Goal: Task Accomplishment & Management: Use online tool/utility

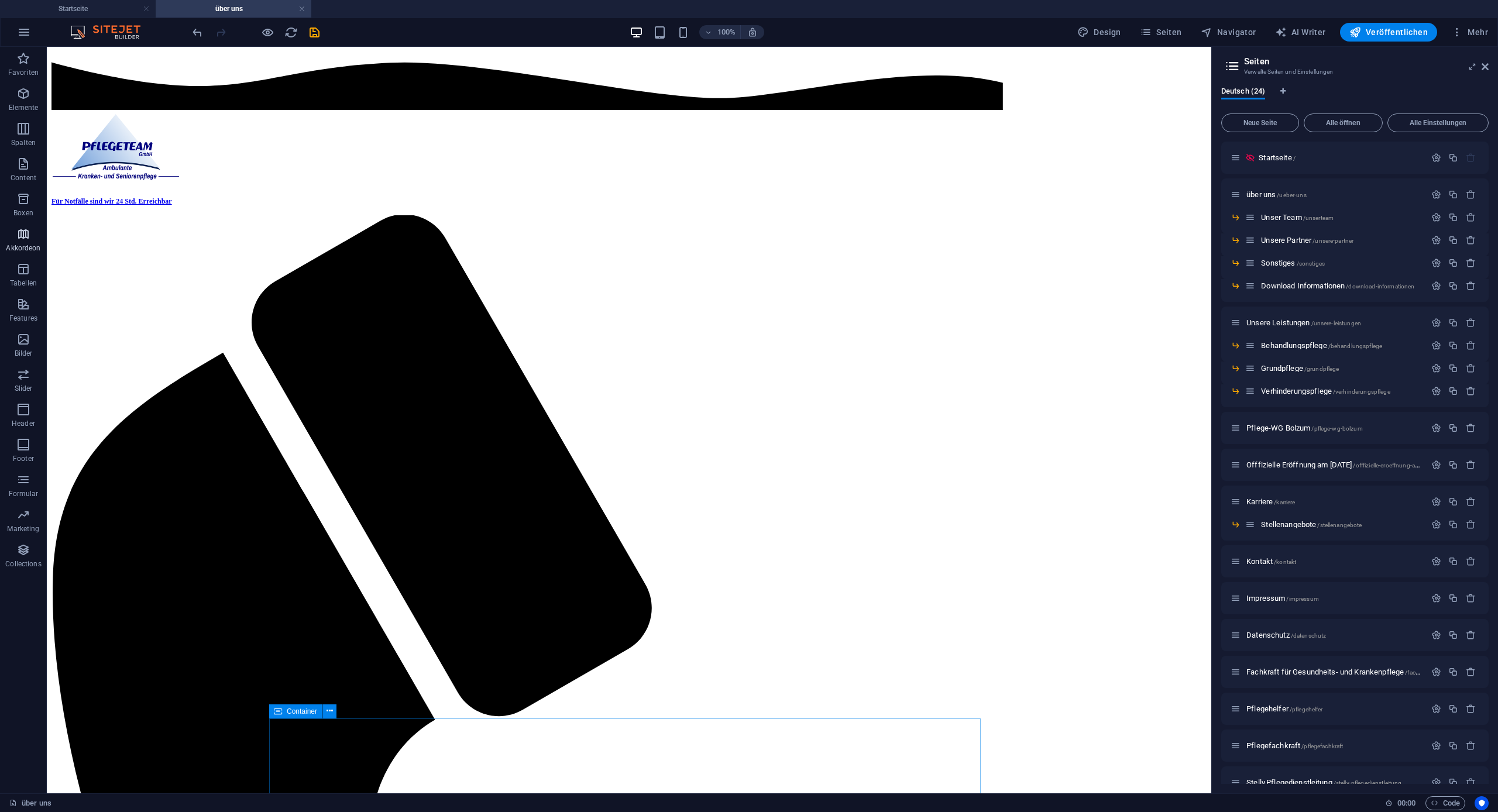
scroll to position [2, 0]
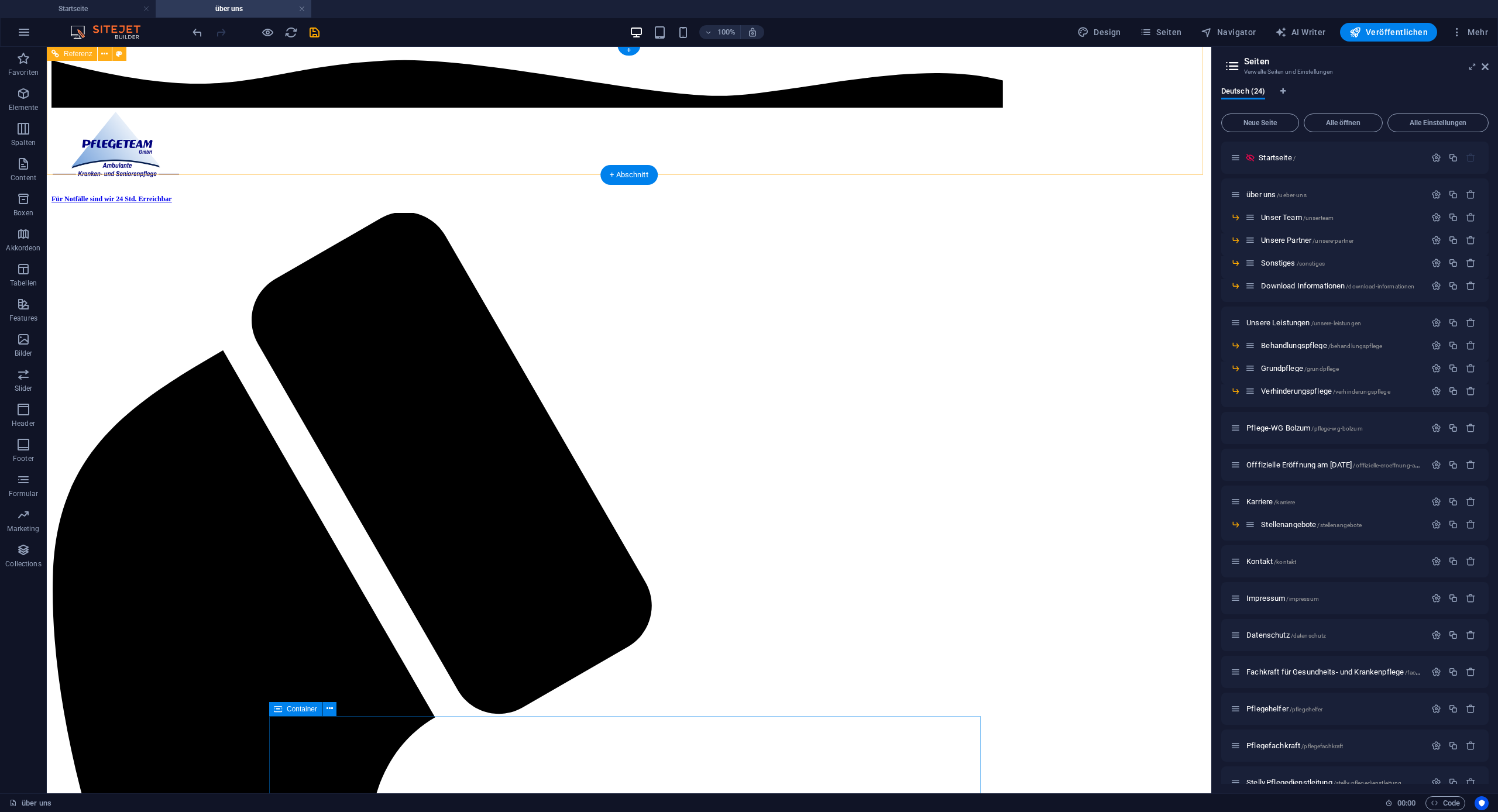
click at [1282, 160] on span "Startseite /" at bounding box center [1277, 158] width 37 height 9
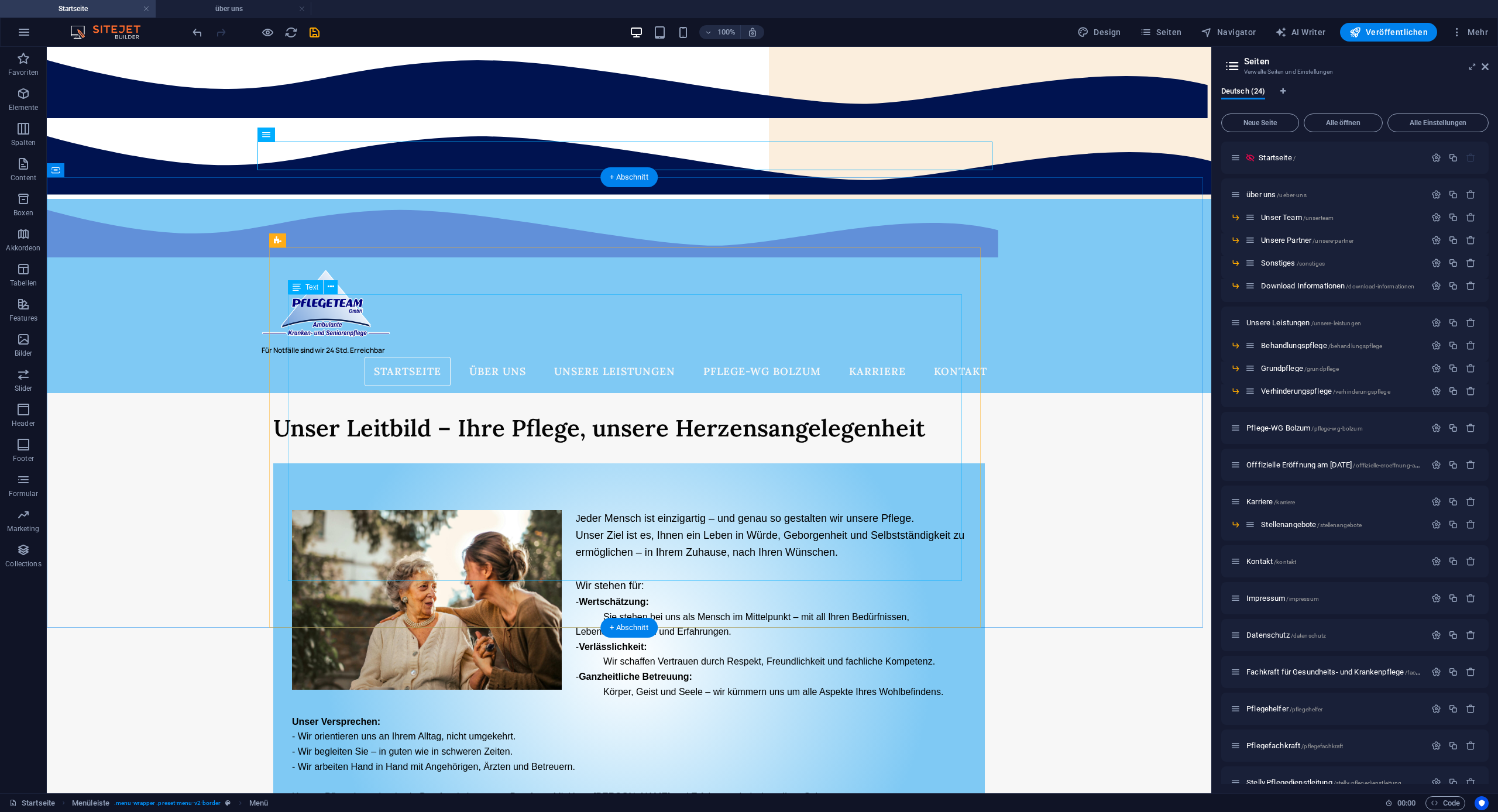
click at [934, 510] on div "J eder Mensch ist einzigartig – und genau so gestalten wir unsere Pflege. Unser…" at bounding box center [628, 656] width 674 height 293
click at [800, 510] on div "J eder Mensch ist einzigartig – und genau so gestalten wir unsere Pflege. Unser…" at bounding box center [628, 656] width 674 height 293
click at [641, 510] on div "J eder Mensch ist einzigartig – und genau so gestalten wir unsere Pflege. Unser…" at bounding box center [628, 656] width 674 height 293
click at [617, 510] on div "J eder Mensch ist einzigartig – und genau so gestalten wir unsere Pflege. Unser…" at bounding box center [628, 656] width 674 height 293
drag, startPoint x: 617, startPoint y: 343, endPoint x: 410, endPoint y: 340, distance: 207.0
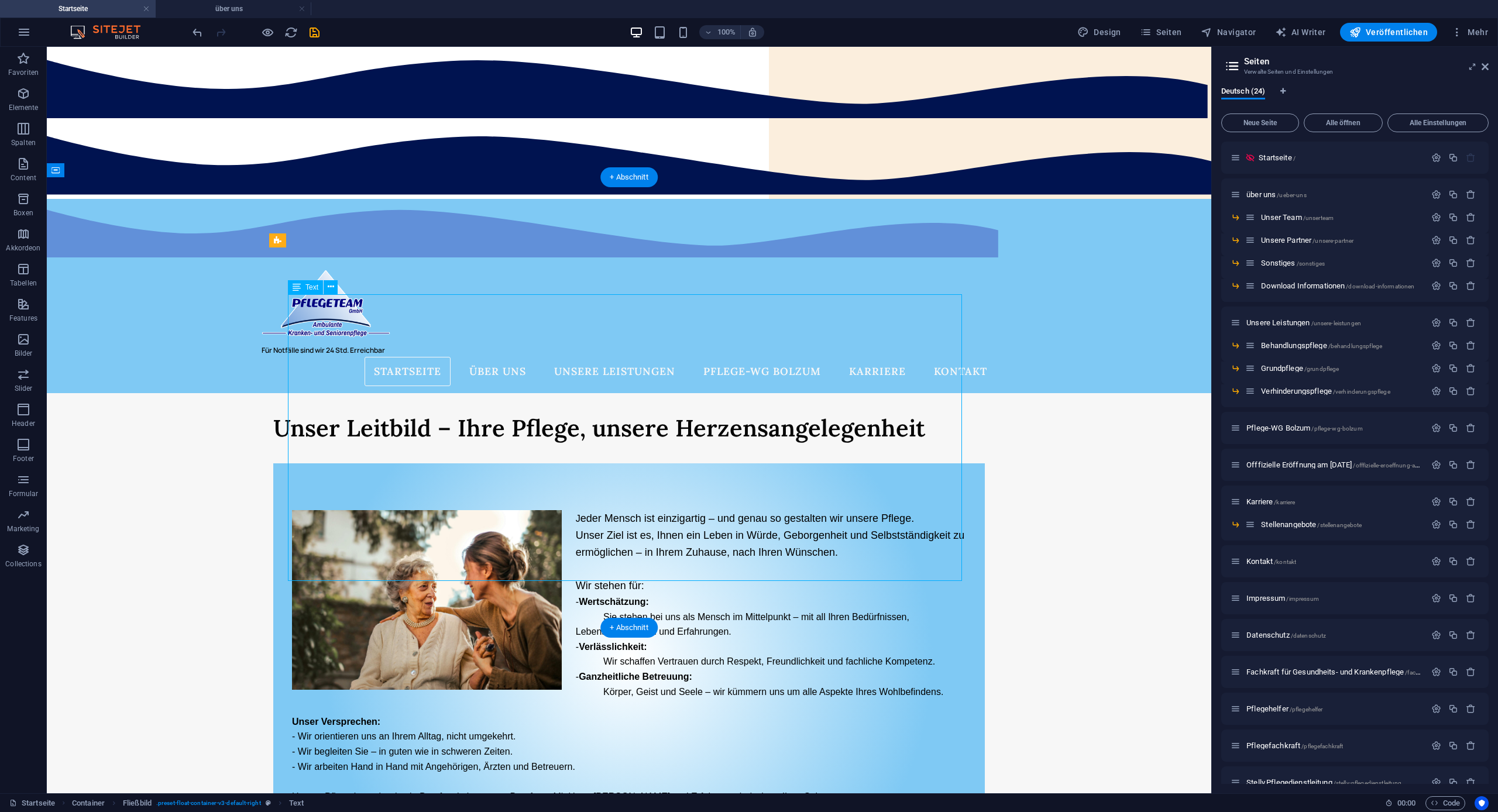
click at [618, 510] on div "J eder Mensch ist einzigartig – und genau so gestalten wir unsere Pflege. Unser…" at bounding box center [628, 656] width 674 height 293
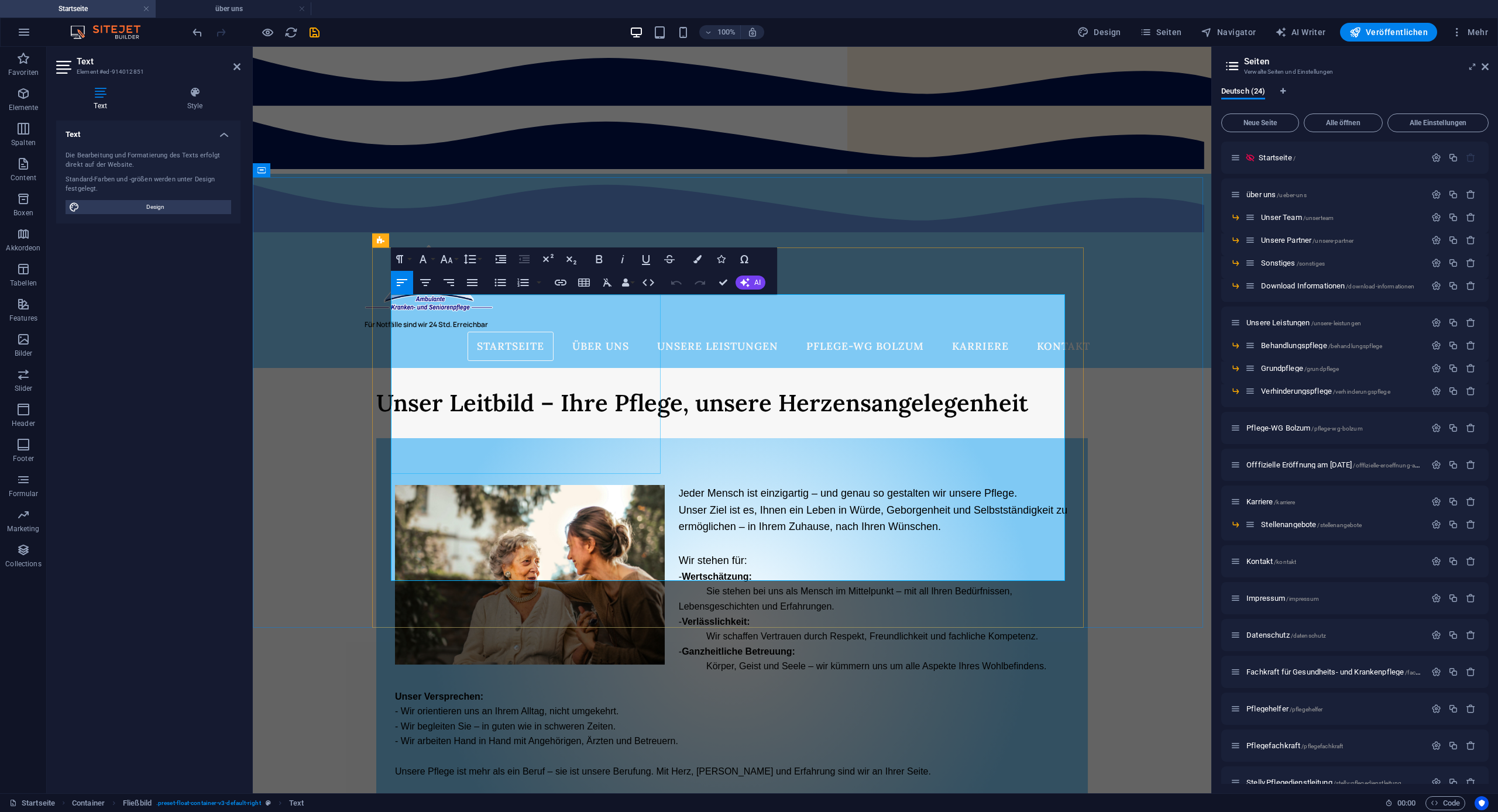
click at [592, 485] on figure at bounding box center [530, 574] width 270 height 179
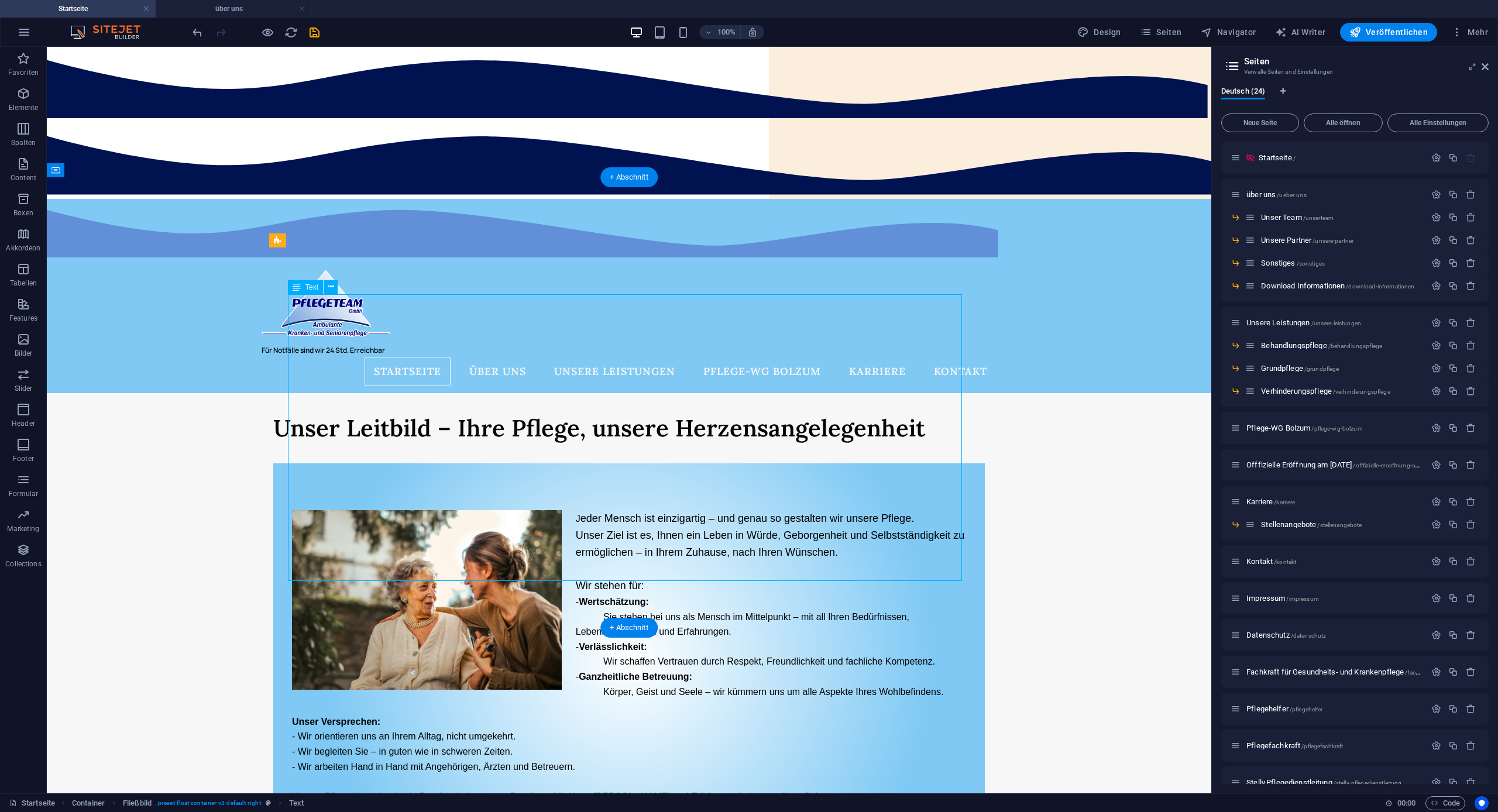
click at [578, 510] on div "J eder Mensch ist einzigartig – und genau so gestalten wir unsere Pflege. Unser…" at bounding box center [628, 656] width 674 height 293
click at [575, 510] on div "J eder Mensch ist einzigartig – und genau so gestalten wir unsere Pflege. Unser…" at bounding box center [628, 656] width 674 height 293
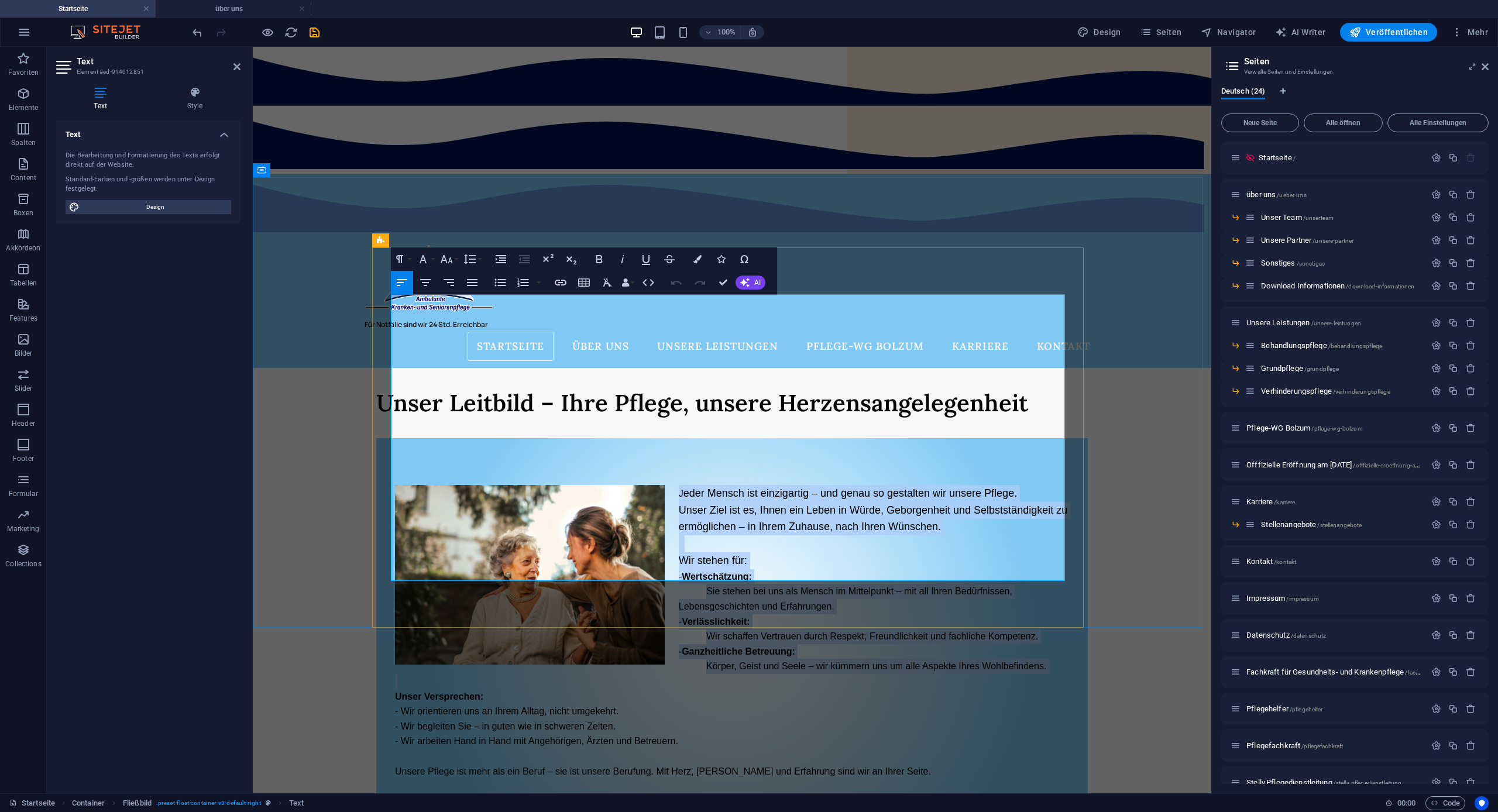
drag, startPoint x: 672, startPoint y: 307, endPoint x: 975, endPoint y: 482, distance: 349.9
click at [975, 485] on div "J eder Mensch ist einzigartig – und genau so gestalten wir unsere Pflege. Unser…" at bounding box center [731, 632] width 674 height 293
copy div "J eder Mensch ist einzigartig – und genau so gestalten wir unsere Pflege. Unser…"
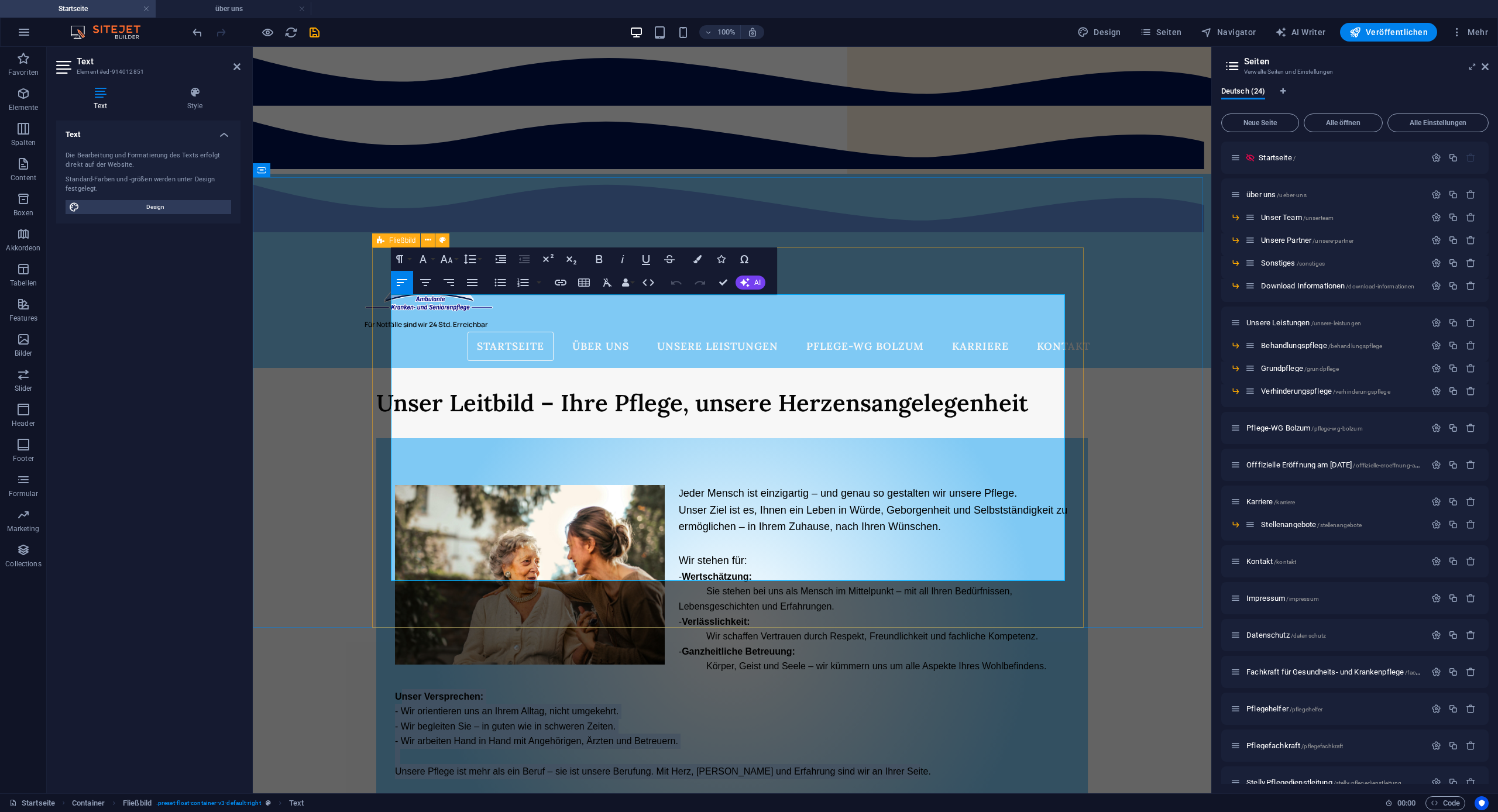
drag, startPoint x: 395, startPoint y: 503, endPoint x: 689, endPoint y: 591, distance: 306.9
click at [689, 591] on div "J eder Mensch ist einzigartig – und genau so gestalten wir unsere Pflege. Unser…" at bounding box center [731, 632] width 711 height 387
copy div "nser Versprechen: - Wir orientieren uns an Ihrem Alltag, nicht umgekehrt. - Wir…"
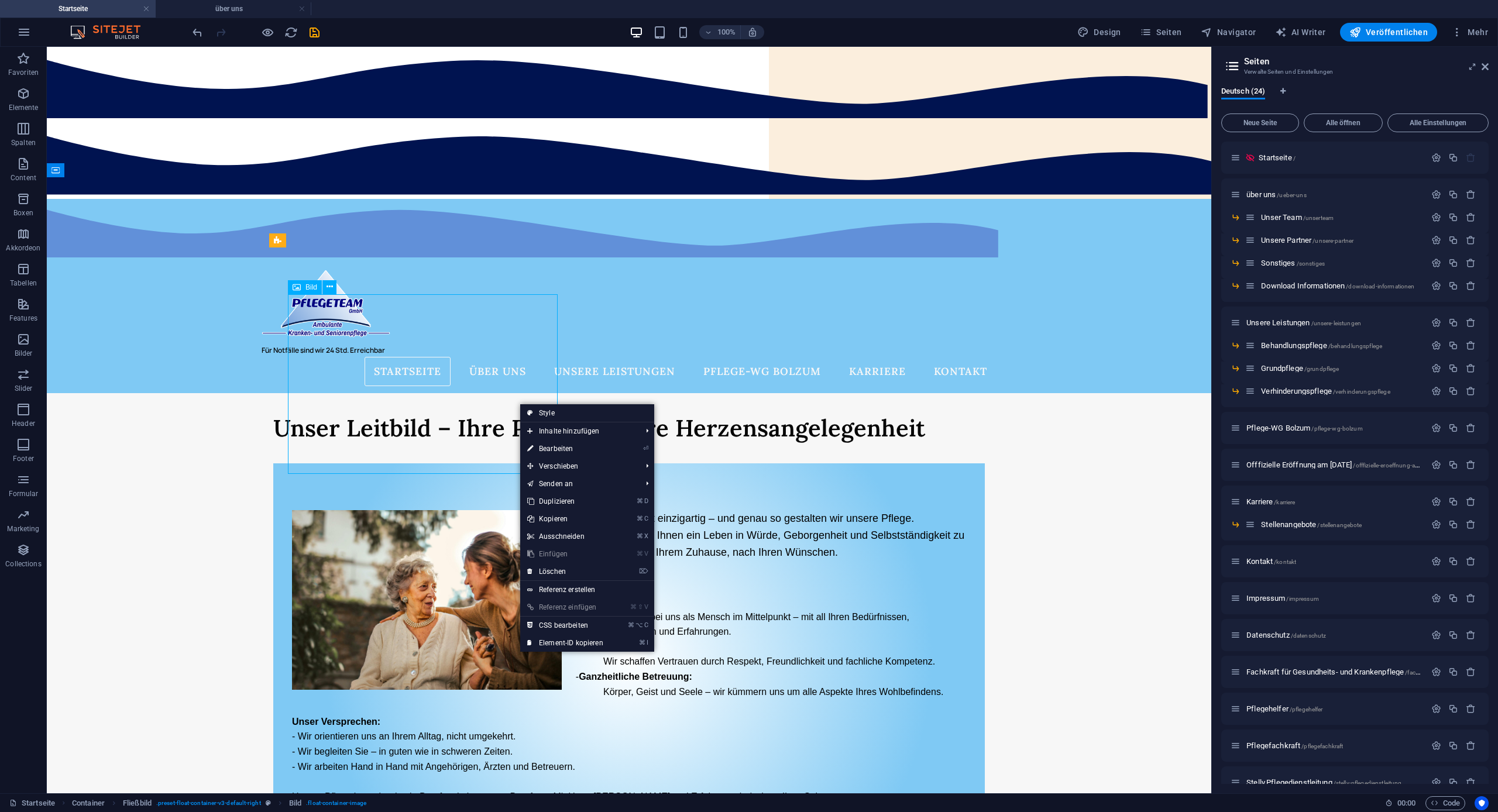
click at [461, 510] on figure at bounding box center [427, 599] width 270 height 179
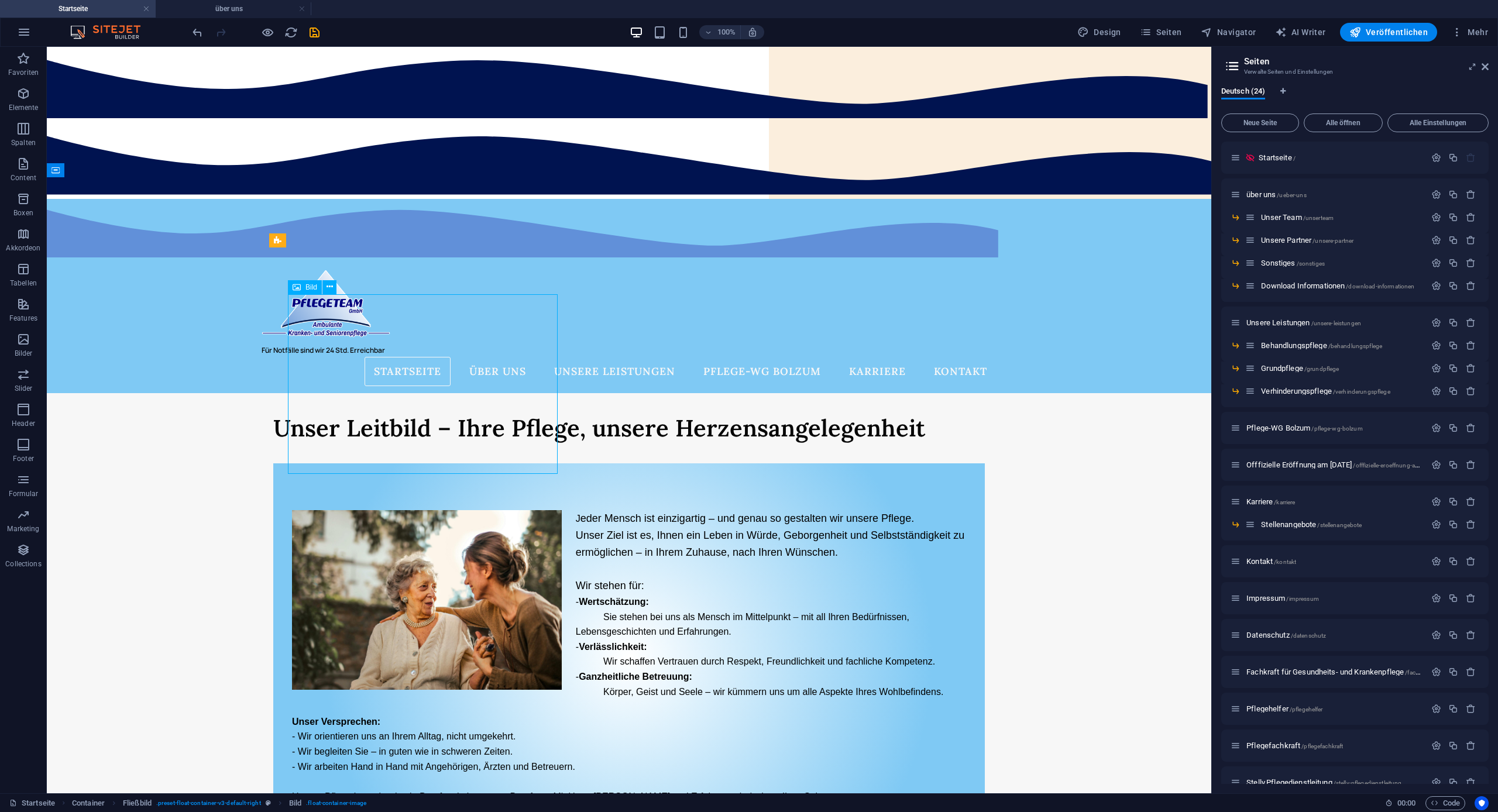
click at [461, 510] on figure at bounding box center [427, 599] width 270 height 179
select select "%"
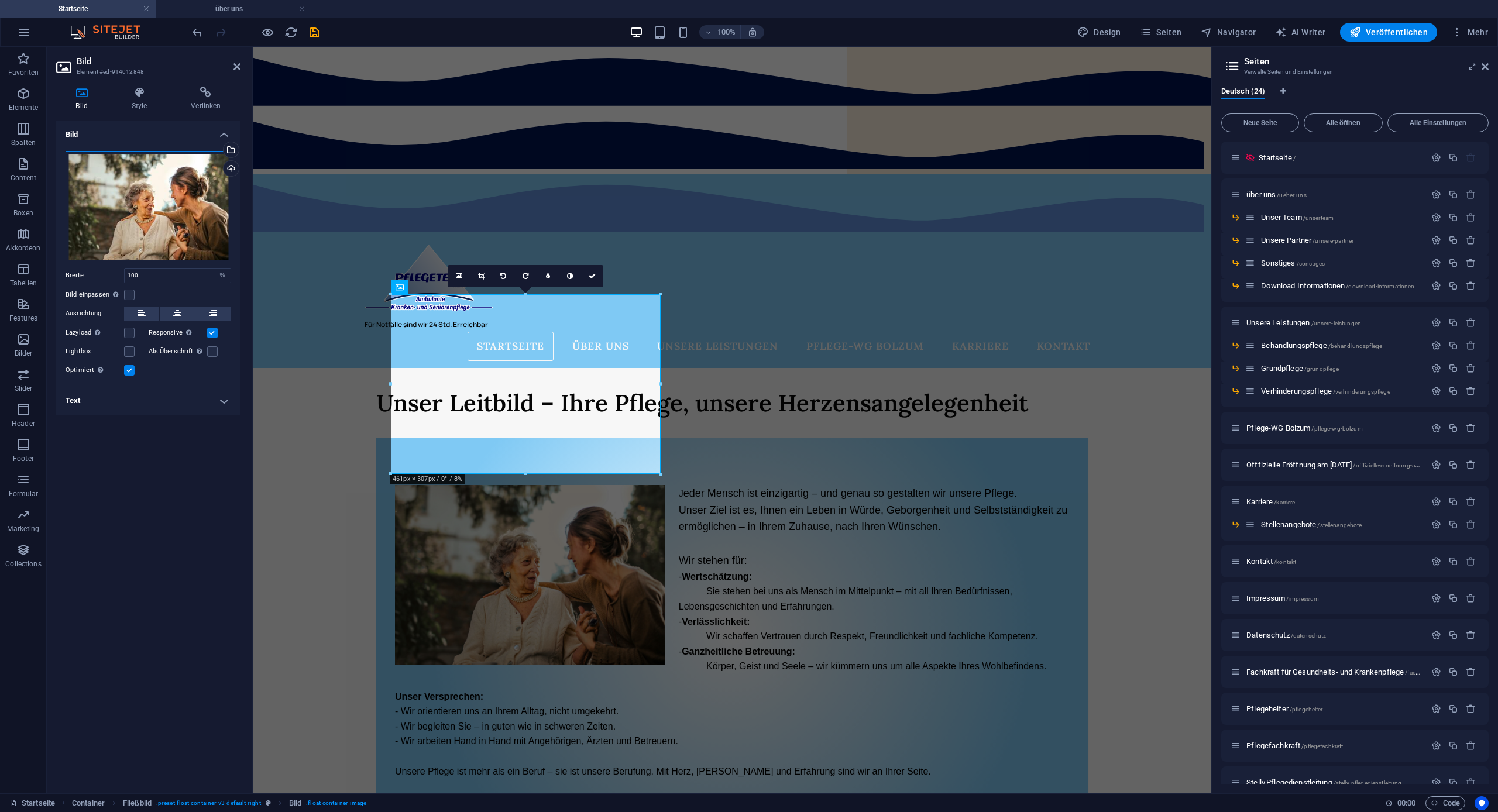
click at [137, 204] on div "Ziehe Dateien zum Hochladen hierher oder klicke hier, um aus Dateien oder koste…" at bounding box center [148, 206] width 166 height 112
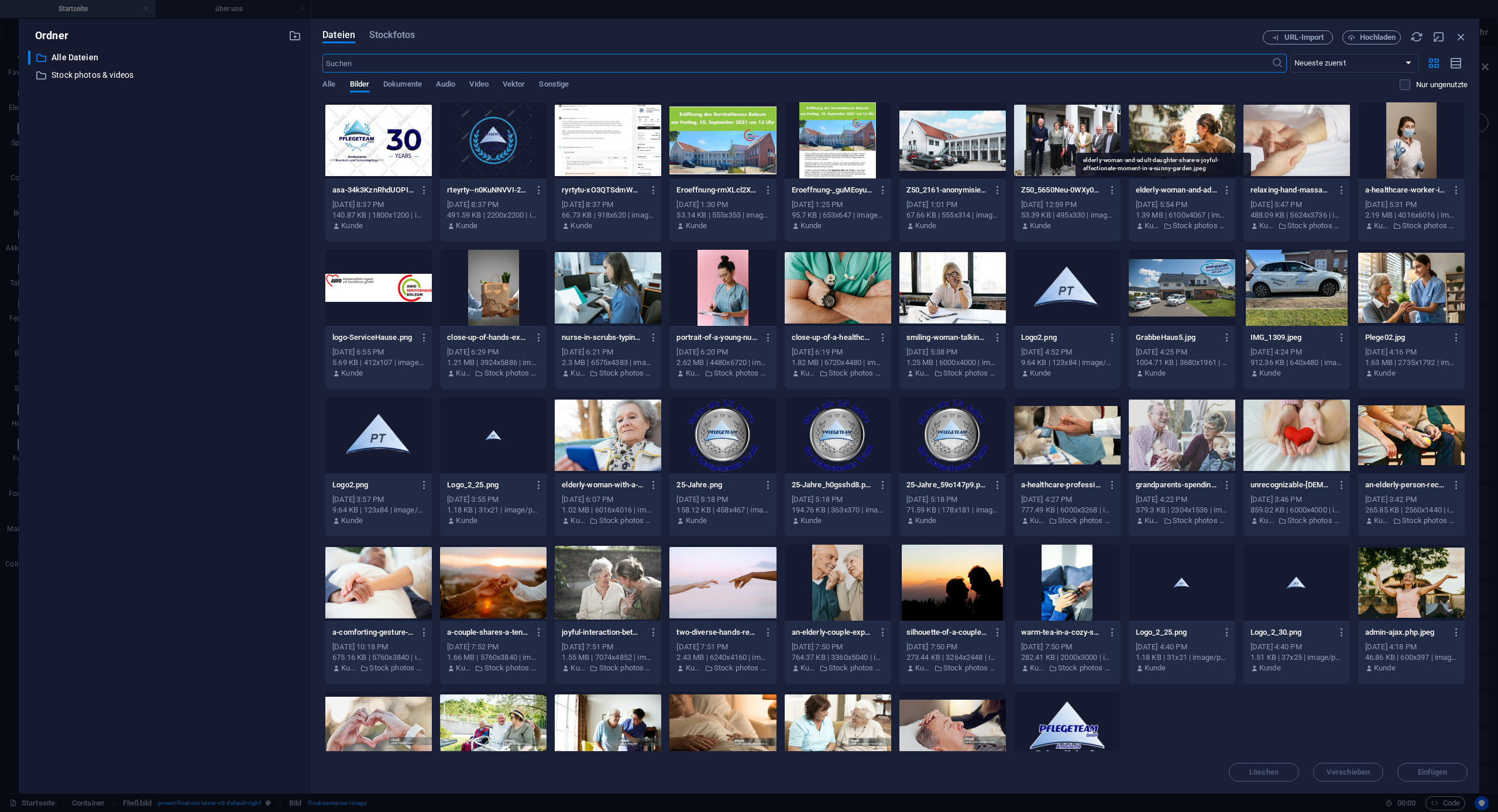
click at [1191, 191] on p "elderly-woman-and-adult-daughter-share-a-joyful-affectionate-moment-in-a-sunny-…" at bounding box center [1177, 189] width 82 height 11
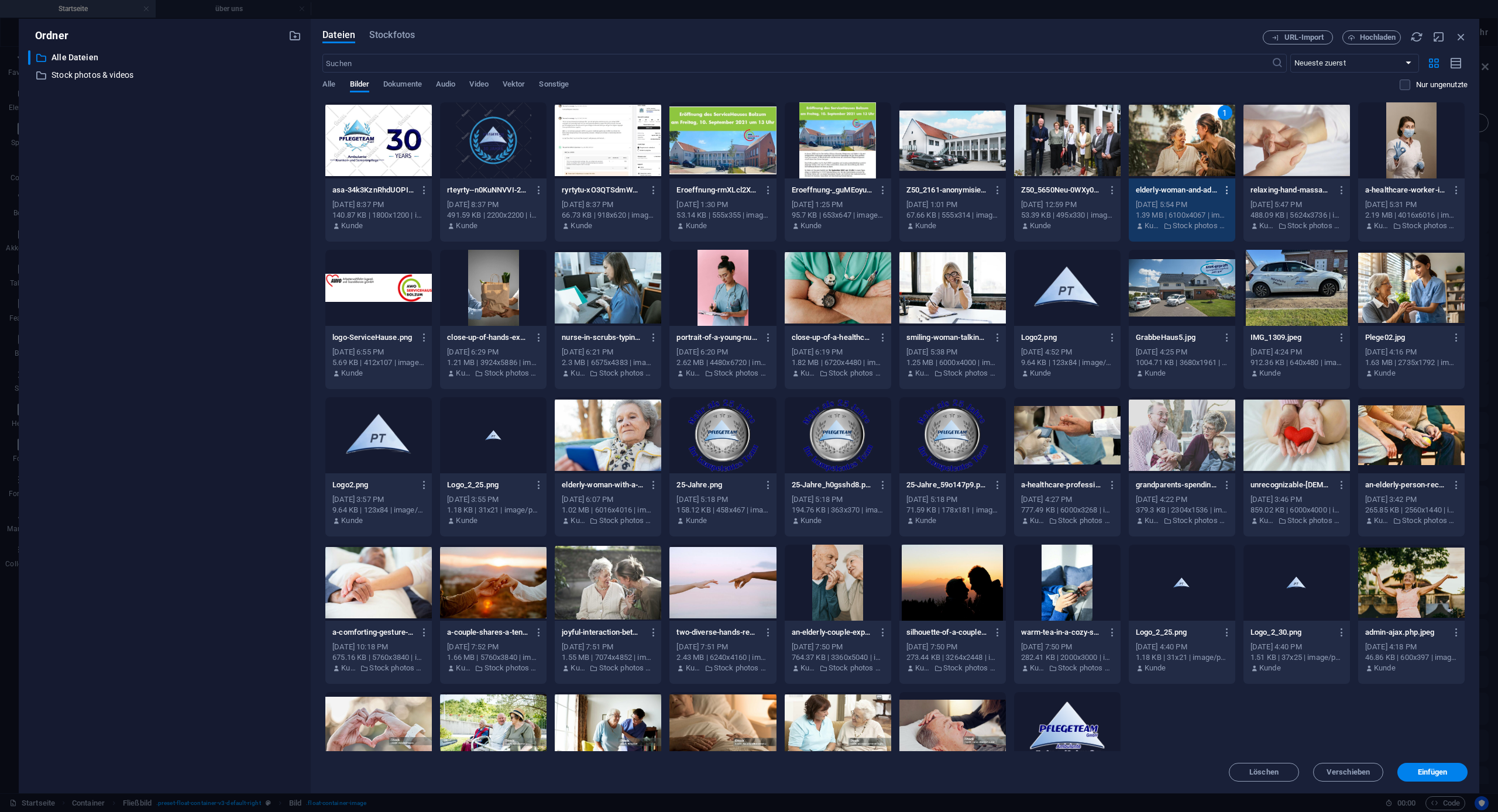
click at [1221, 193] on icon "button" at bounding box center [1226, 189] width 11 height 11
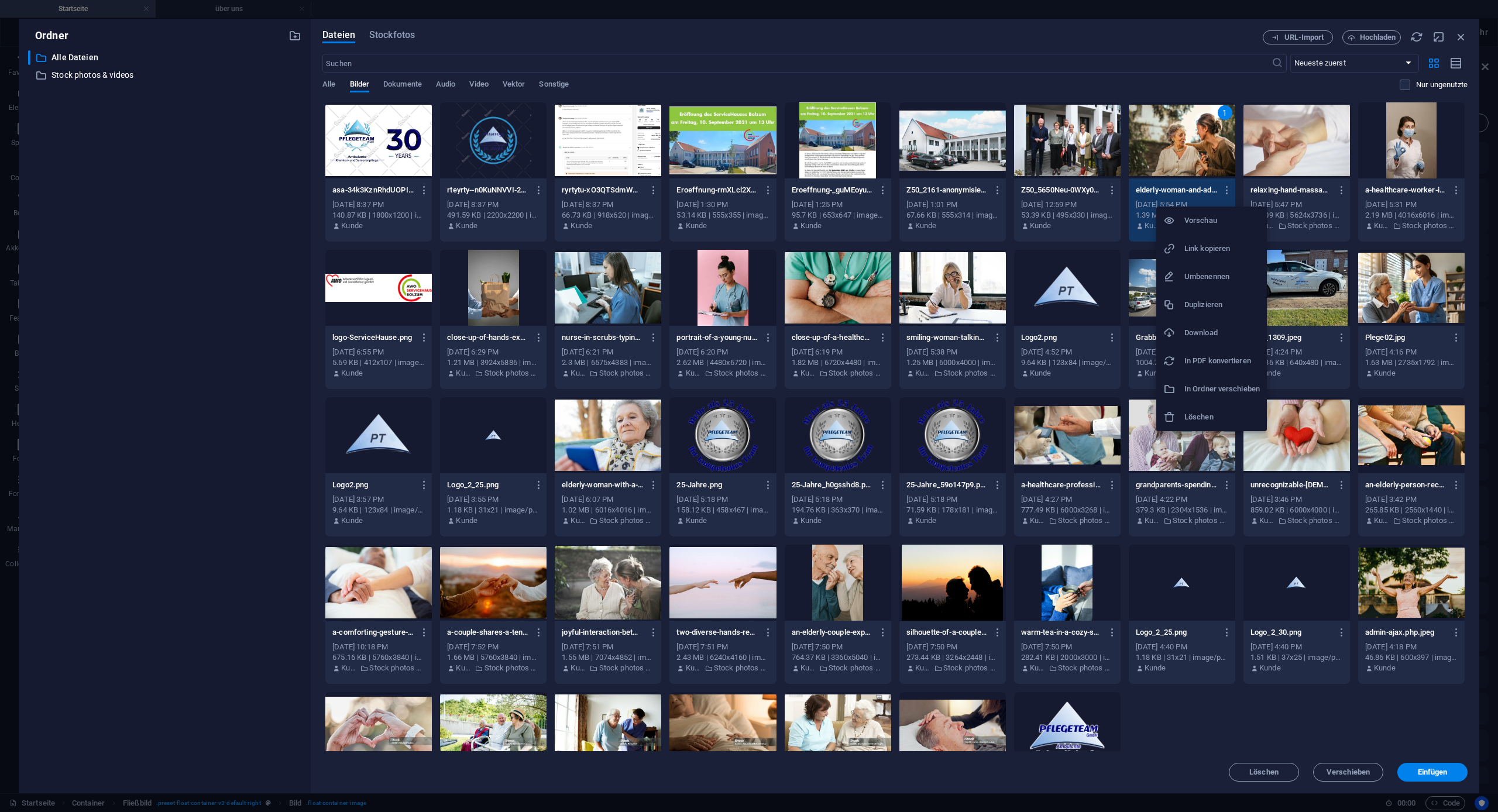
click at [1183, 149] on div at bounding box center [749, 406] width 1498 height 812
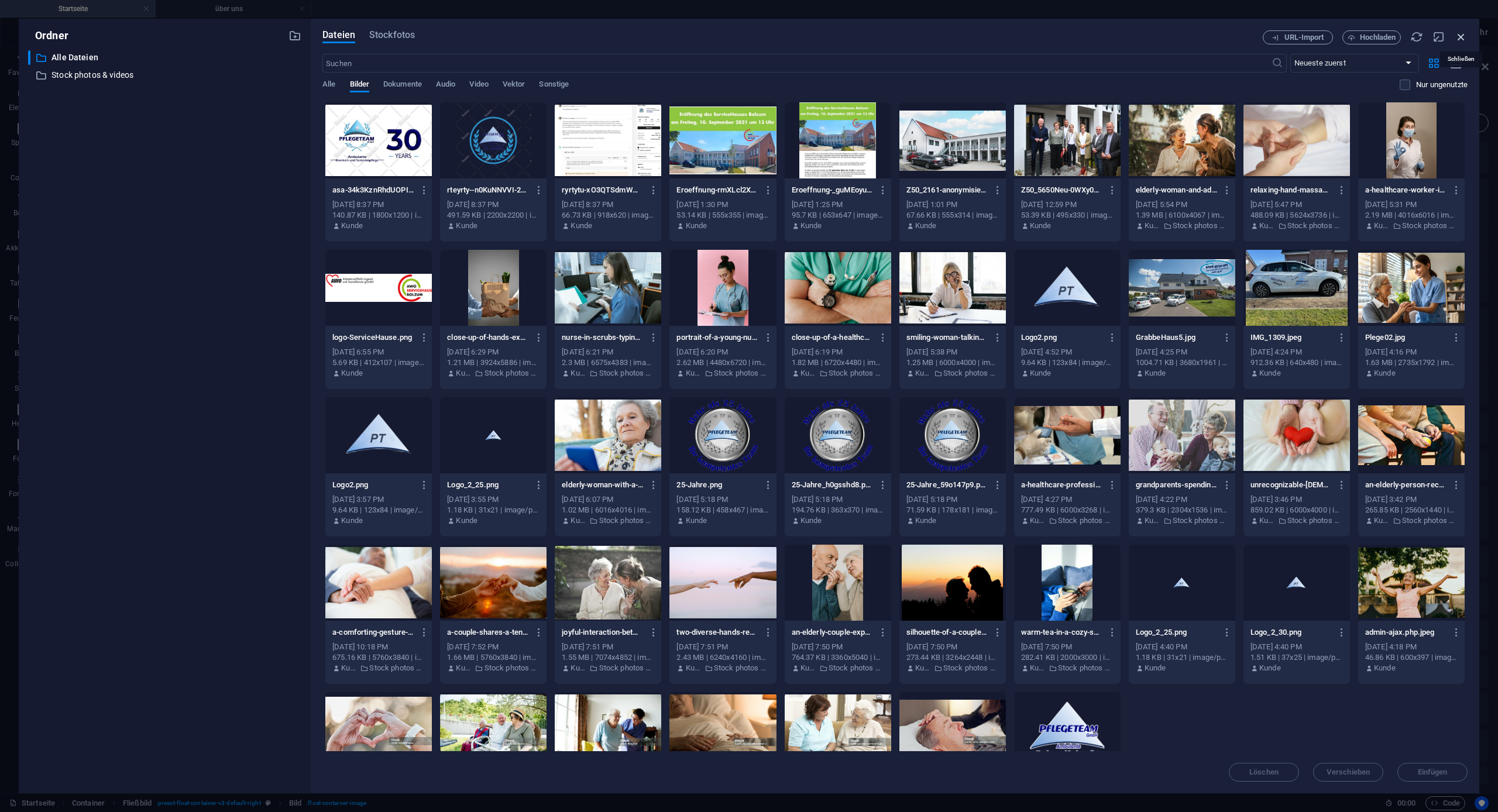
click at [1462, 40] on icon "button" at bounding box center [1460, 37] width 13 height 13
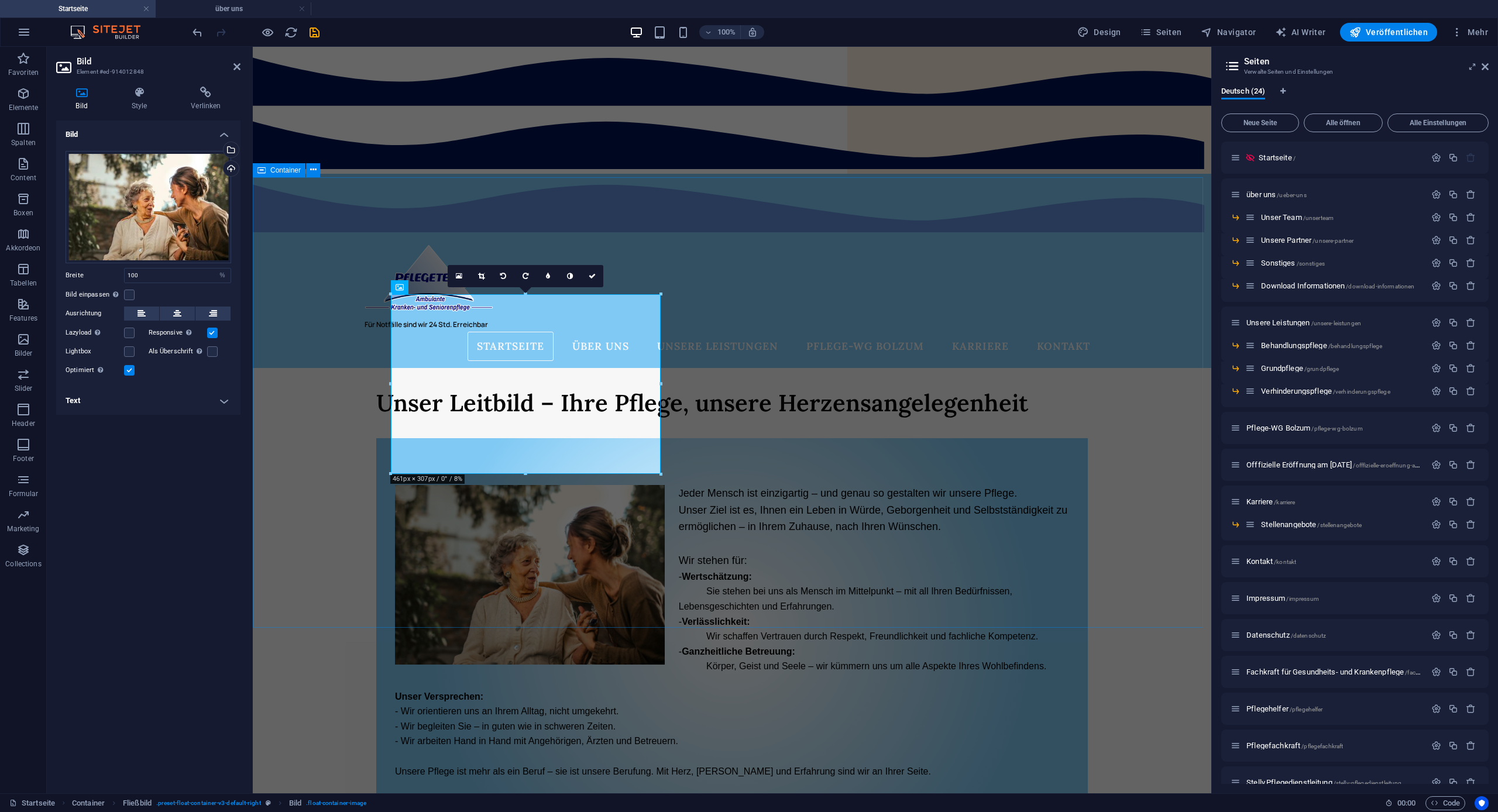
click at [343, 368] on div "Unser Leitbild – Ihre Pflege, unsere Herzensangelegenheit J eder Mensch ist ein…" at bounding box center [732, 596] width 958 height 457
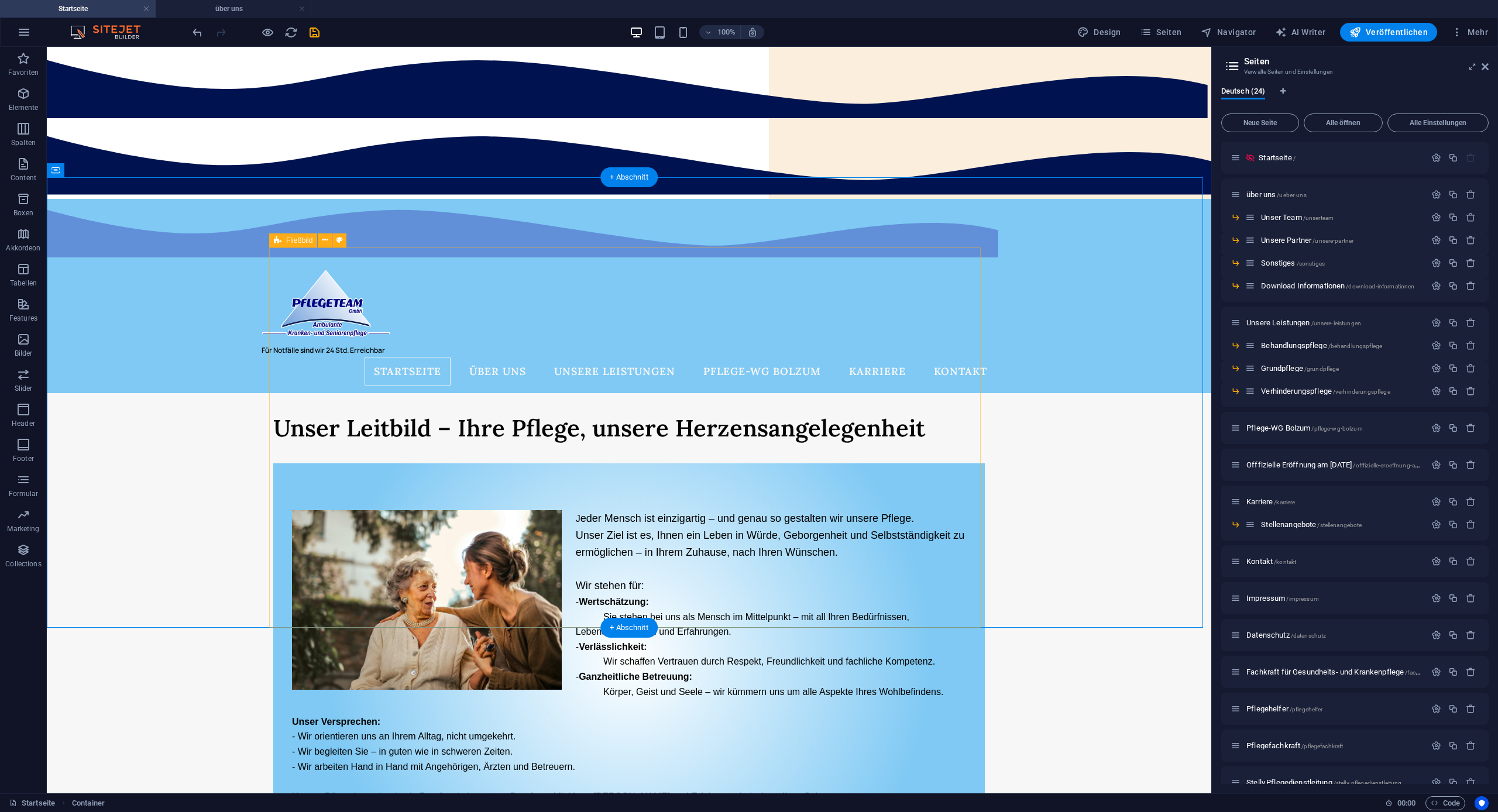
click at [296, 463] on div "J eder Mensch ist einzigartig – und genau so gestalten wir unsere Pflege. Unser…" at bounding box center [628, 656] width 711 height 387
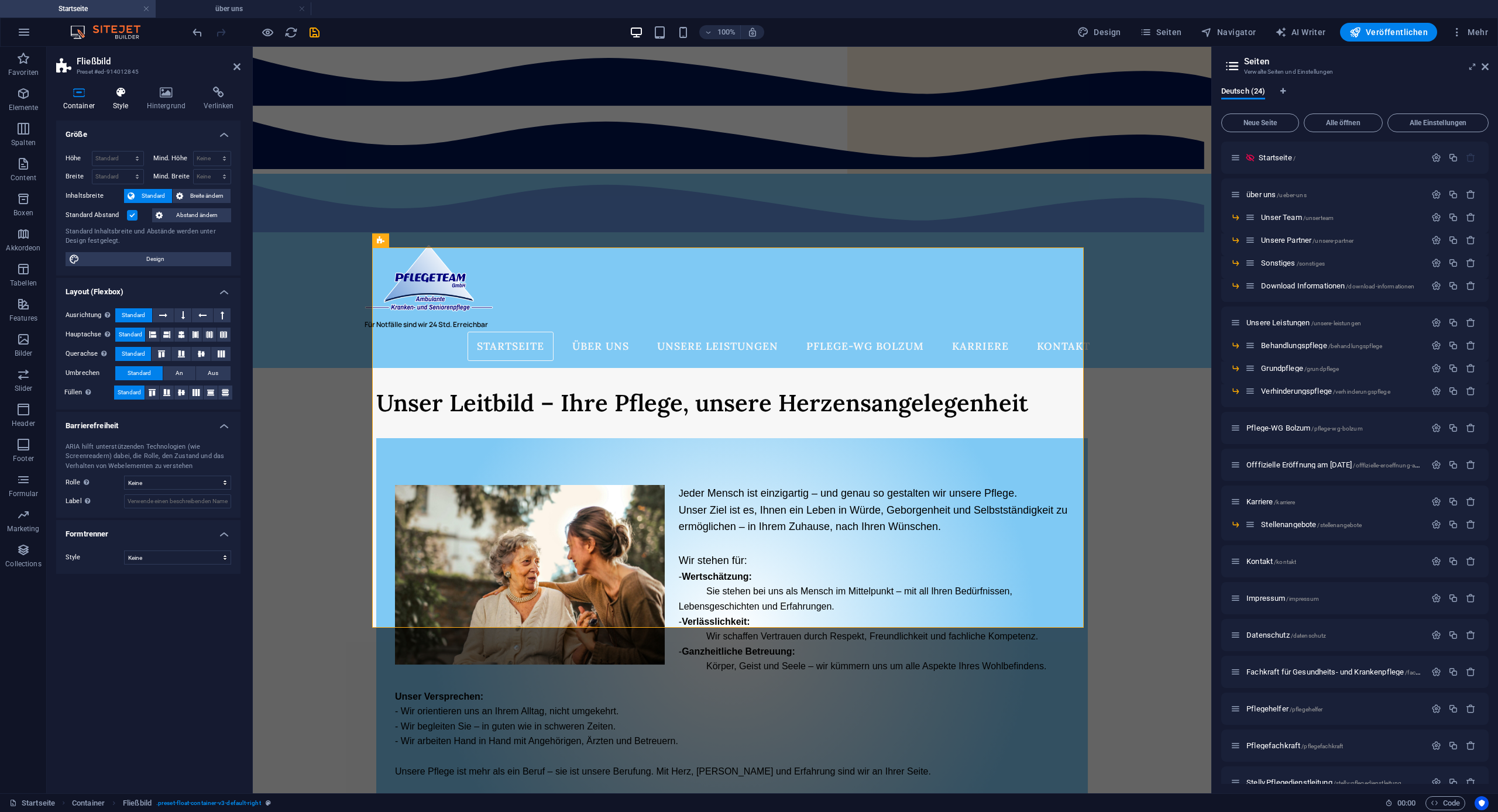
click at [127, 95] on icon at bounding box center [120, 92] width 29 height 12
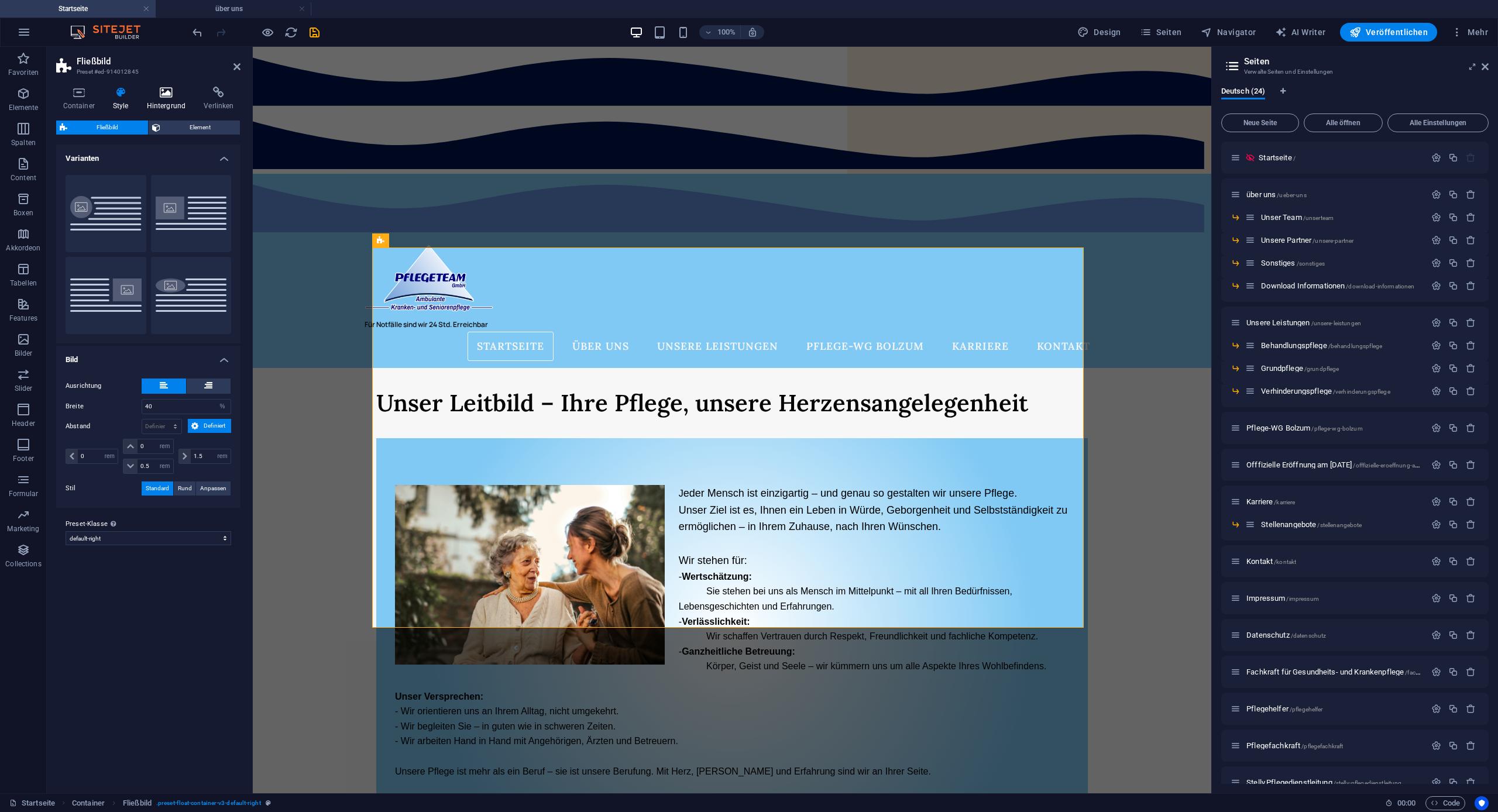
click at [162, 102] on h4 "Hintergrund" at bounding box center [169, 98] width 58 height 25
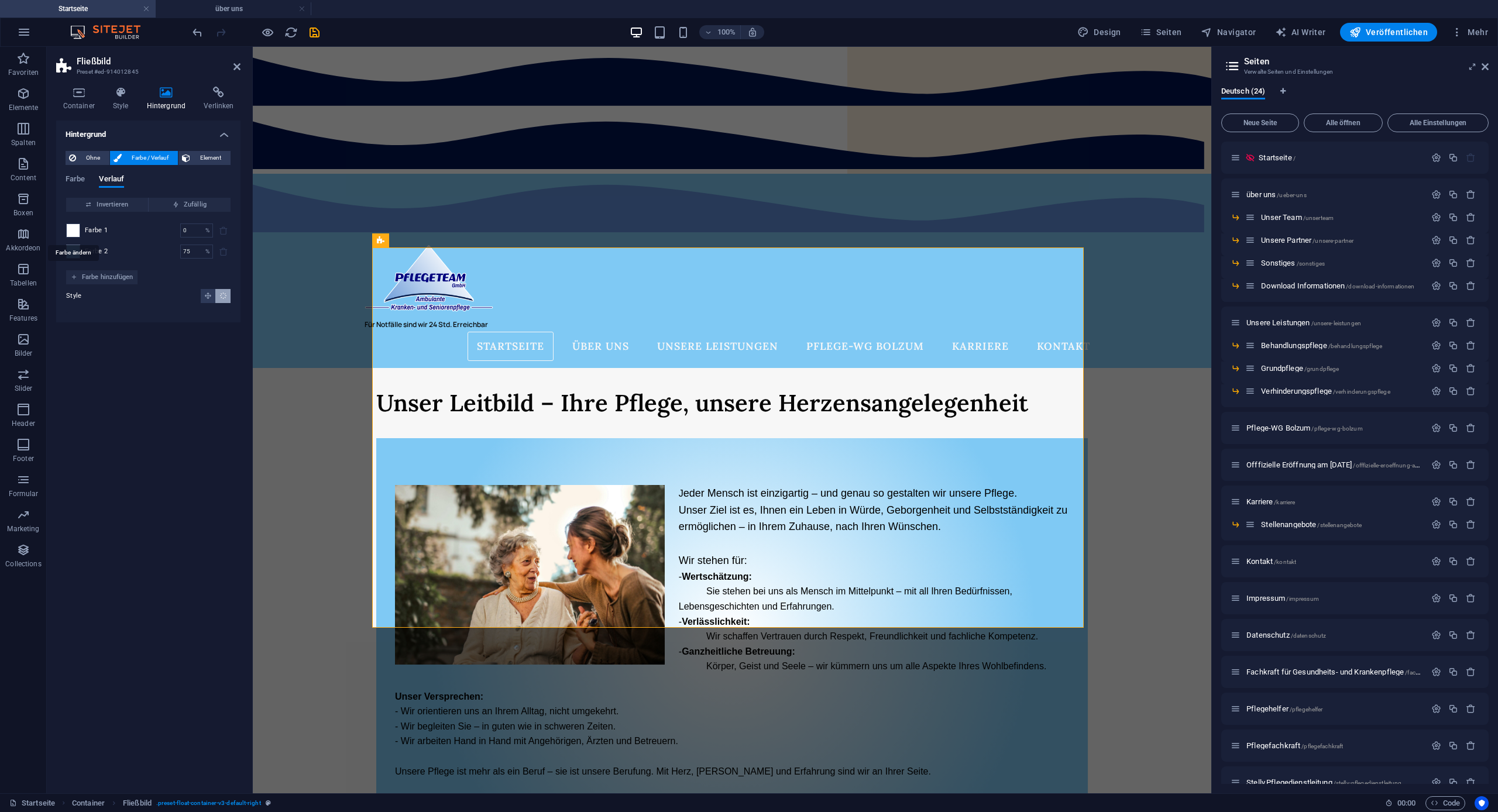
click at [79, 227] on div at bounding box center [73, 230] width 14 height 14
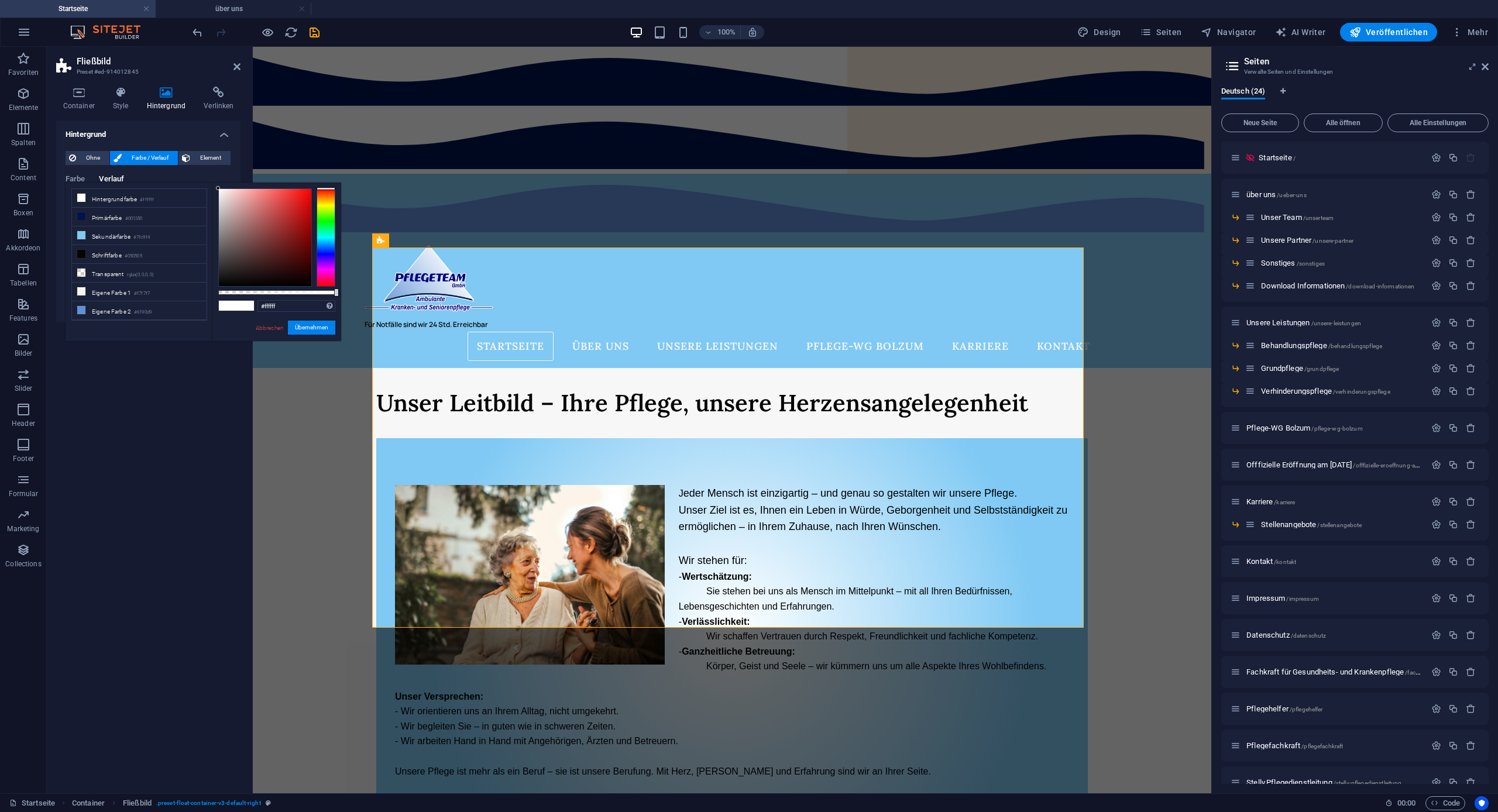
click at [79, 227] on li "Sekundärfarbe #7fc9f4" at bounding box center [140, 235] width 135 height 19
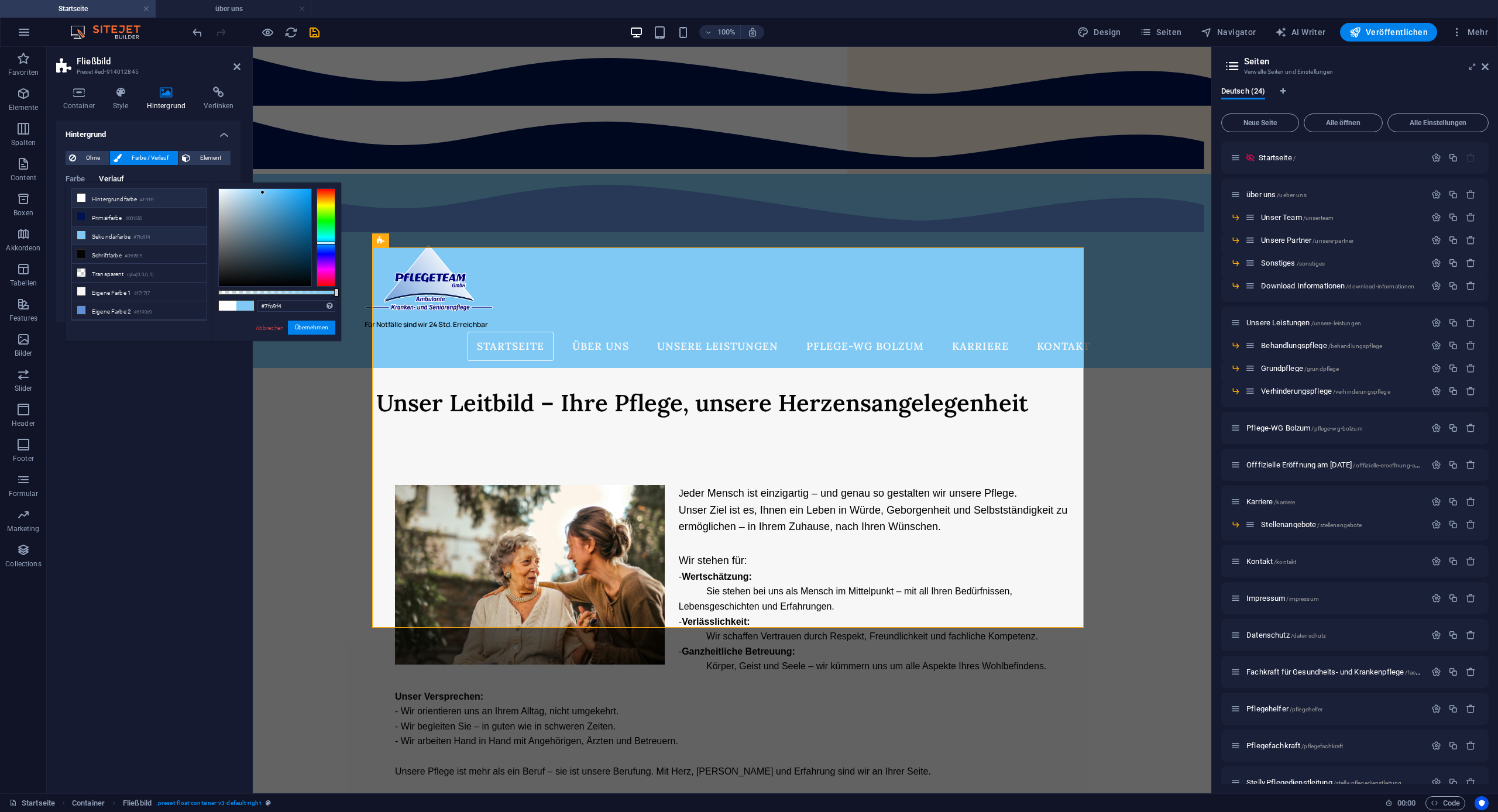
click at [119, 201] on li "Hintergrundfarbe #ffffff" at bounding box center [140, 197] width 135 height 19
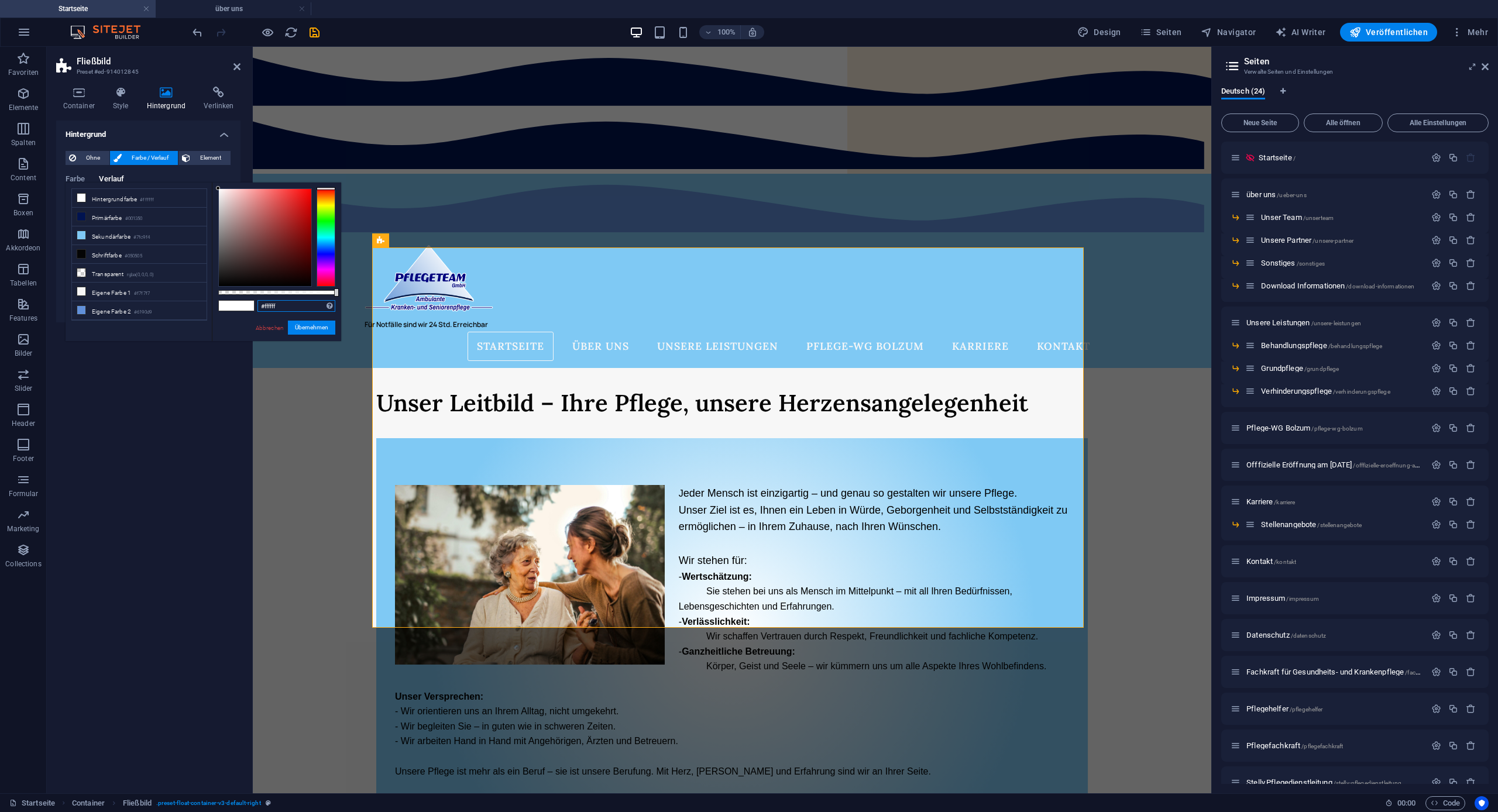
drag, startPoint x: 287, startPoint y: 308, endPoint x: 257, endPoint y: 306, distance: 30.1
click at [257, 306] on input "#ffffff" at bounding box center [296, 306] width 77 height 12
click at [107, 237] on li "Sekundärfarbe #7fc9f4" at bounding box center [140, 235] width 135 height 19
type input "#7fc9f4"
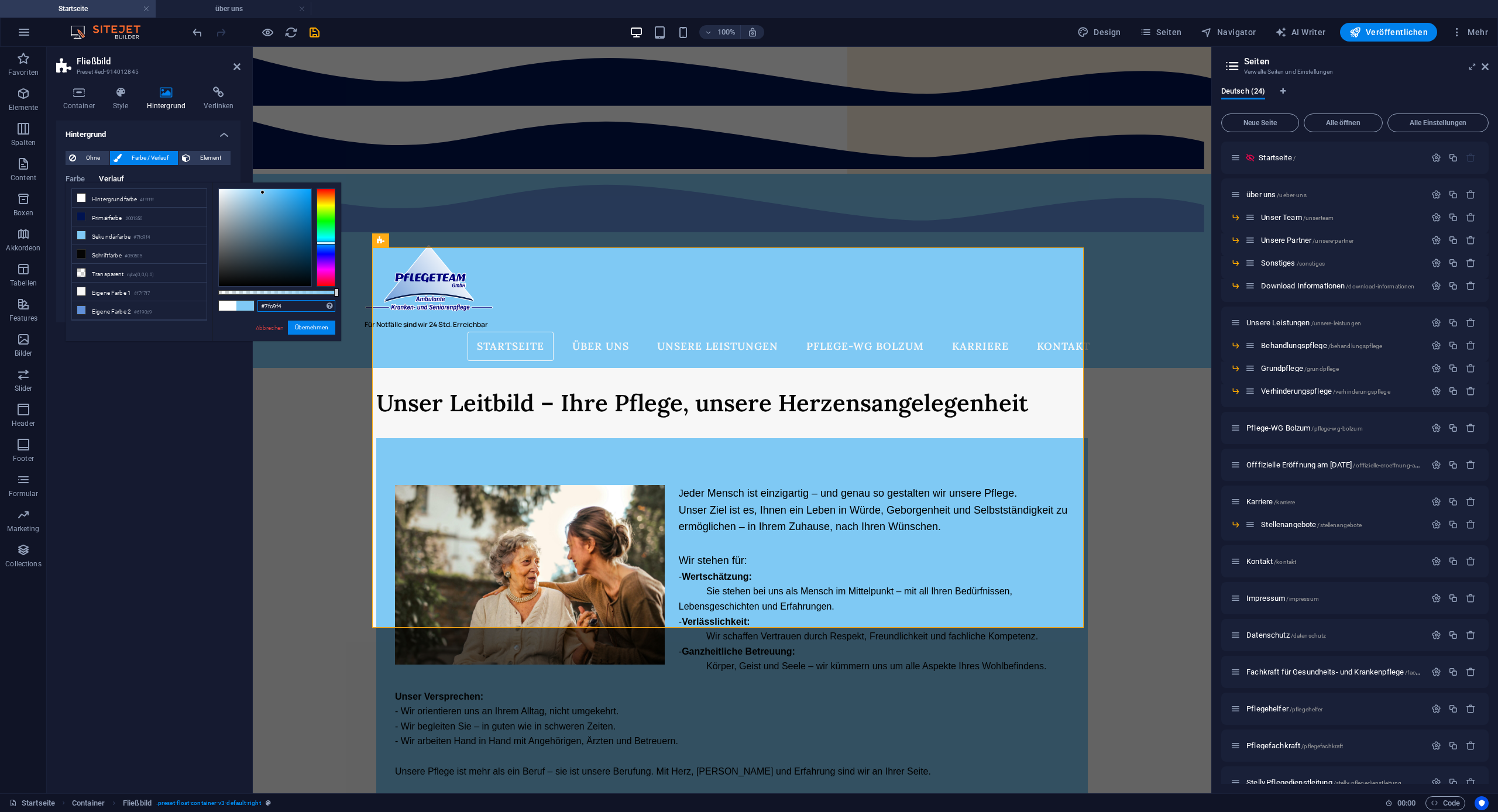
drag, startPoint x: 295, startPoint y: 307, endPoint x: 254, endPoint y: 305, distance: 41.0
click at [254, 305] on div "#7fc9f4 Unterstützte Formate: #0852ed rgb(8, 82, 237) rgba(8, 82, 237, 90%) hsv…" at bounding box center [276, 346] width 129 height 328
click at [268, 330] on link "Abbrechen" at bounding box center [270, 327] width 31 height 9
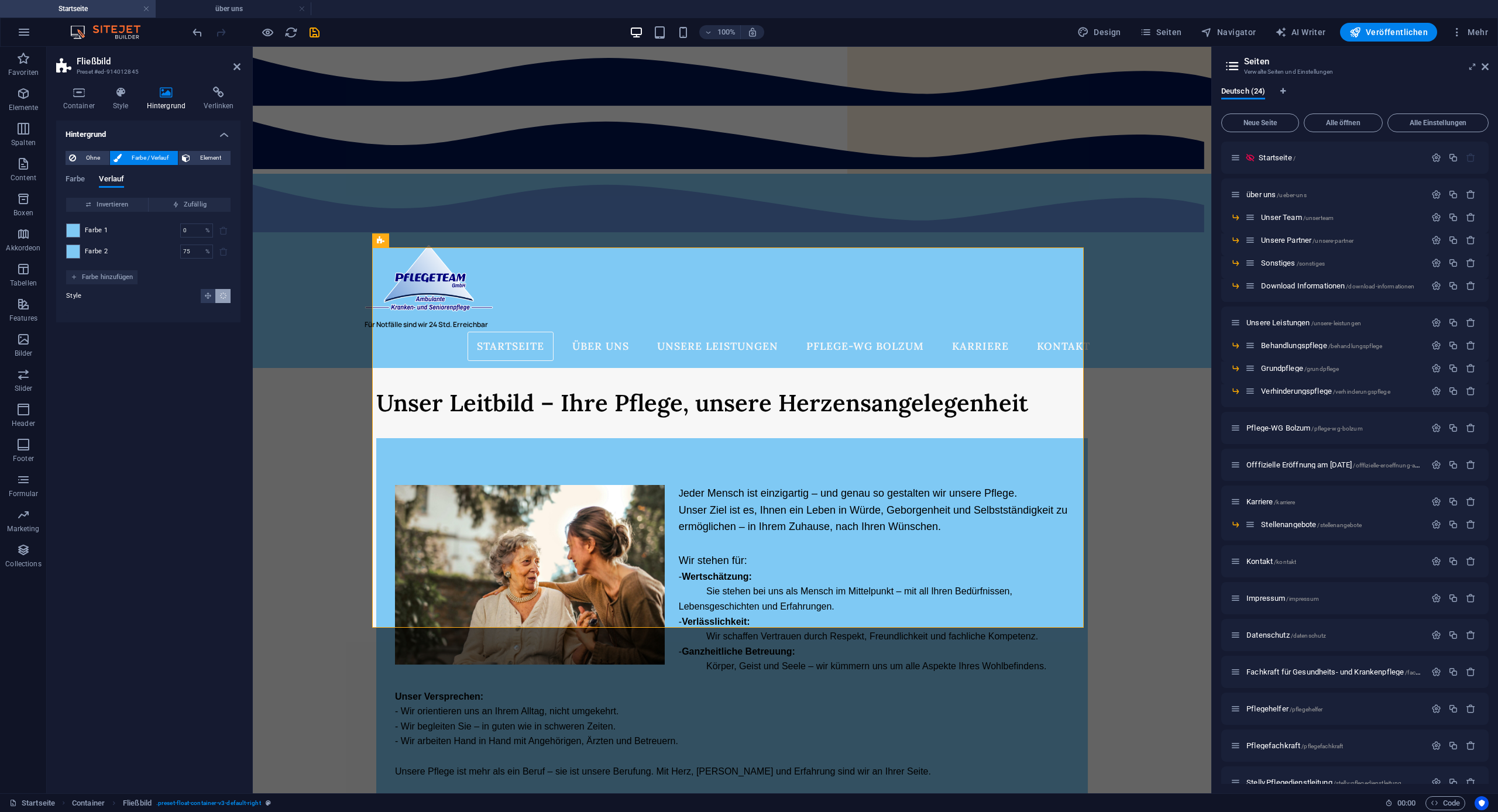
click at [133, 158] on span "Farbe / Verlauf" at bounding box center [150, 158] width 50 height 14
click at [80, 178] on span "Farbe" at bounding box center [74, 179] width 19 height 17
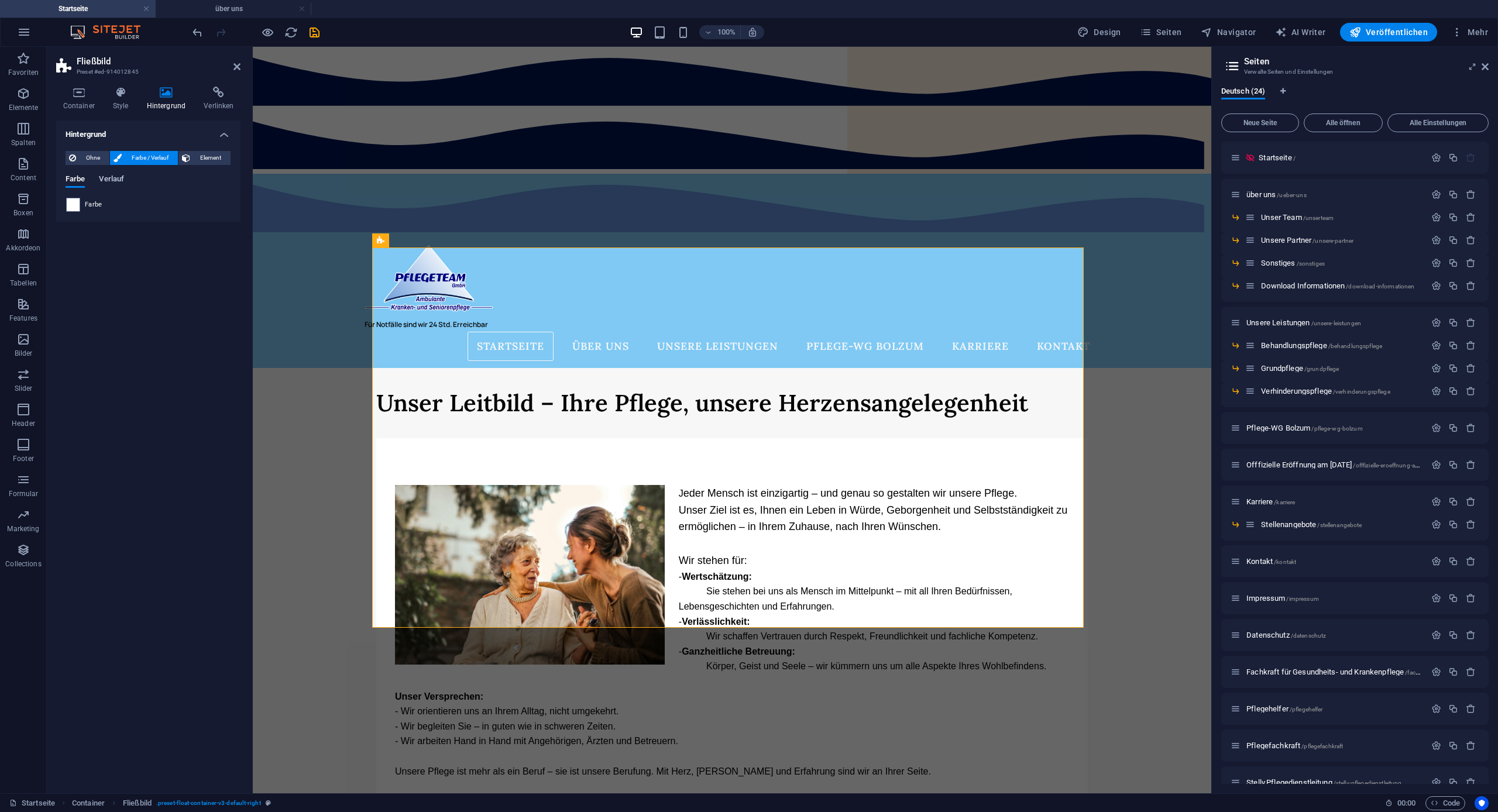
click at [108, 182] on span "Verlauf" at bounding box center [111, 179] width 25 height 17
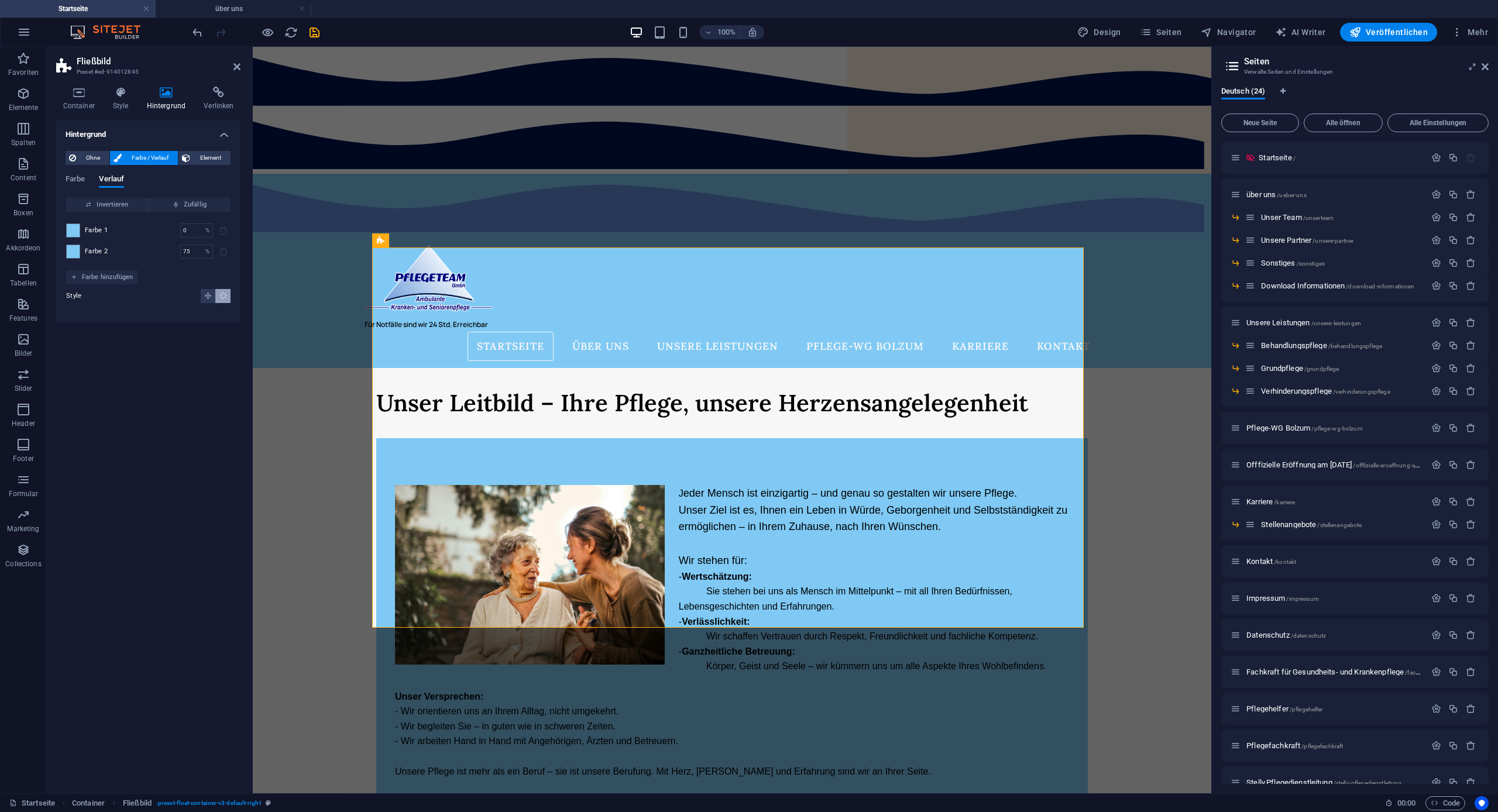
click at [178, 137] on h4 "Hintergrund" at bounding box center [149, 130] width 185 height 21
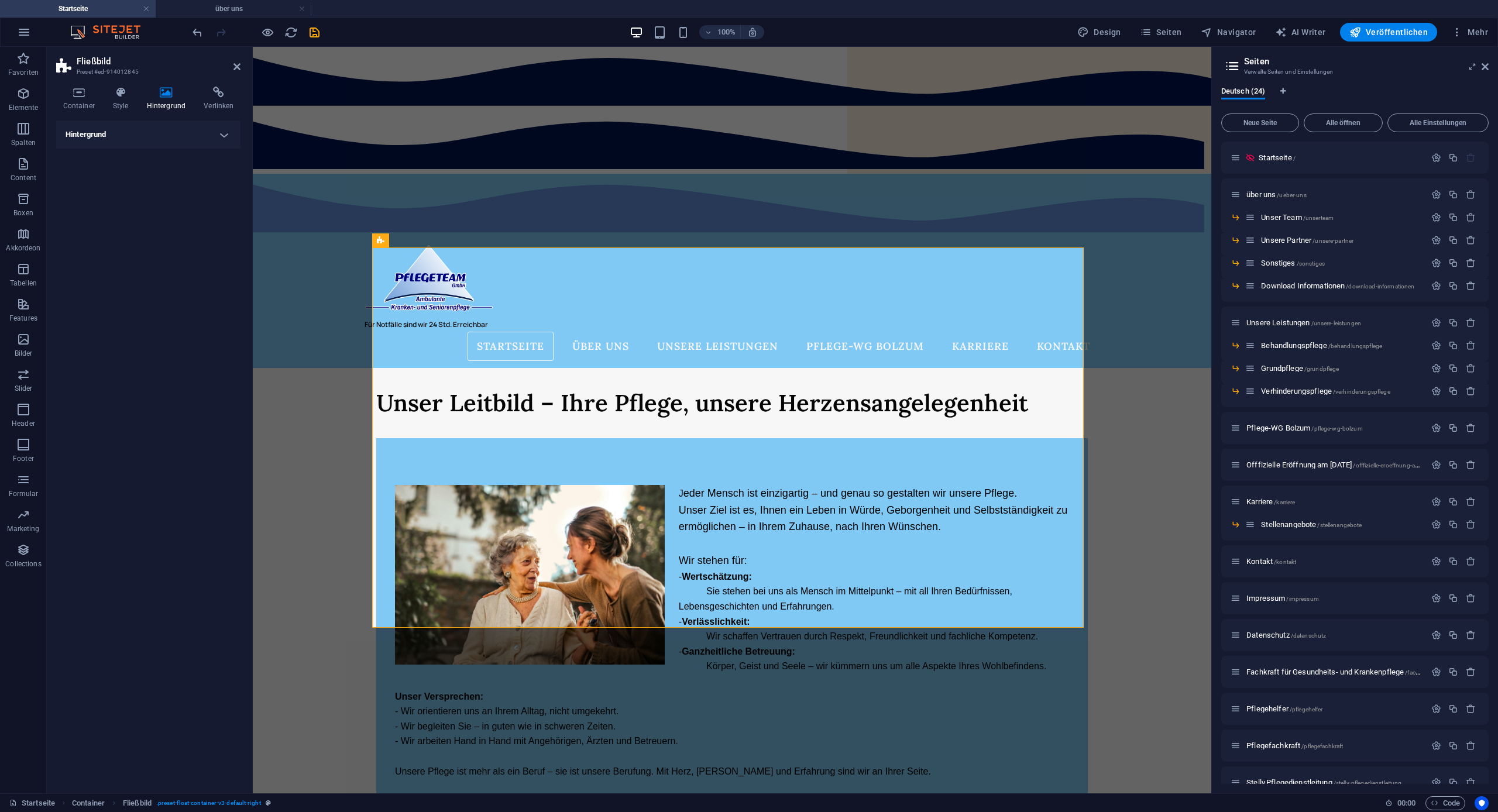
click at [172, 99] on h4 "Hintergrund" at bounding box center [169, 98] width 58 height 25
click at [125, 99] on h4 "Style" at bounding box center [123, 98] width 34 height 25
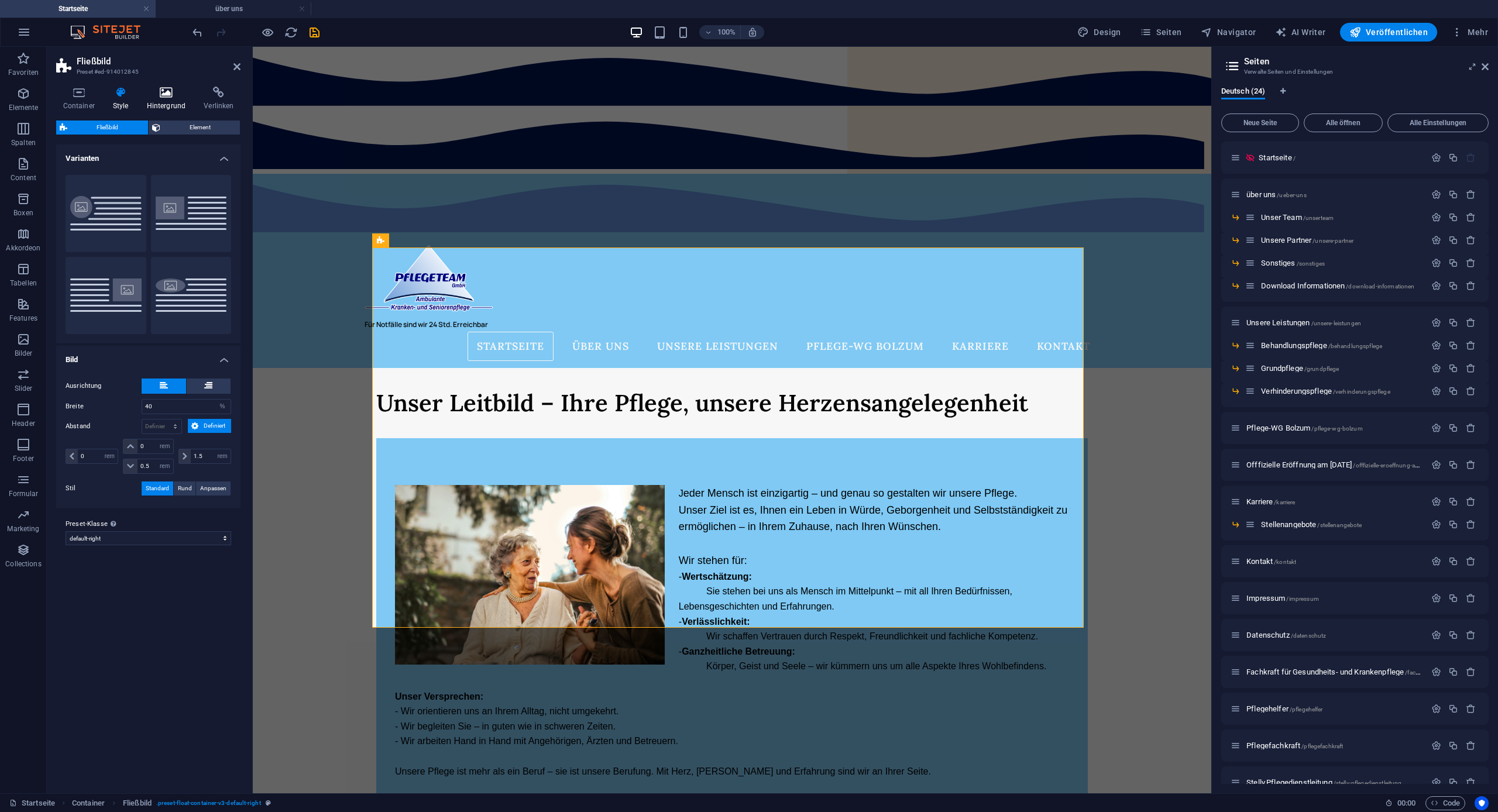
click at [153, 102] on h4 "Hintergrund" at bounding box center [169, 98] width 58 height 25
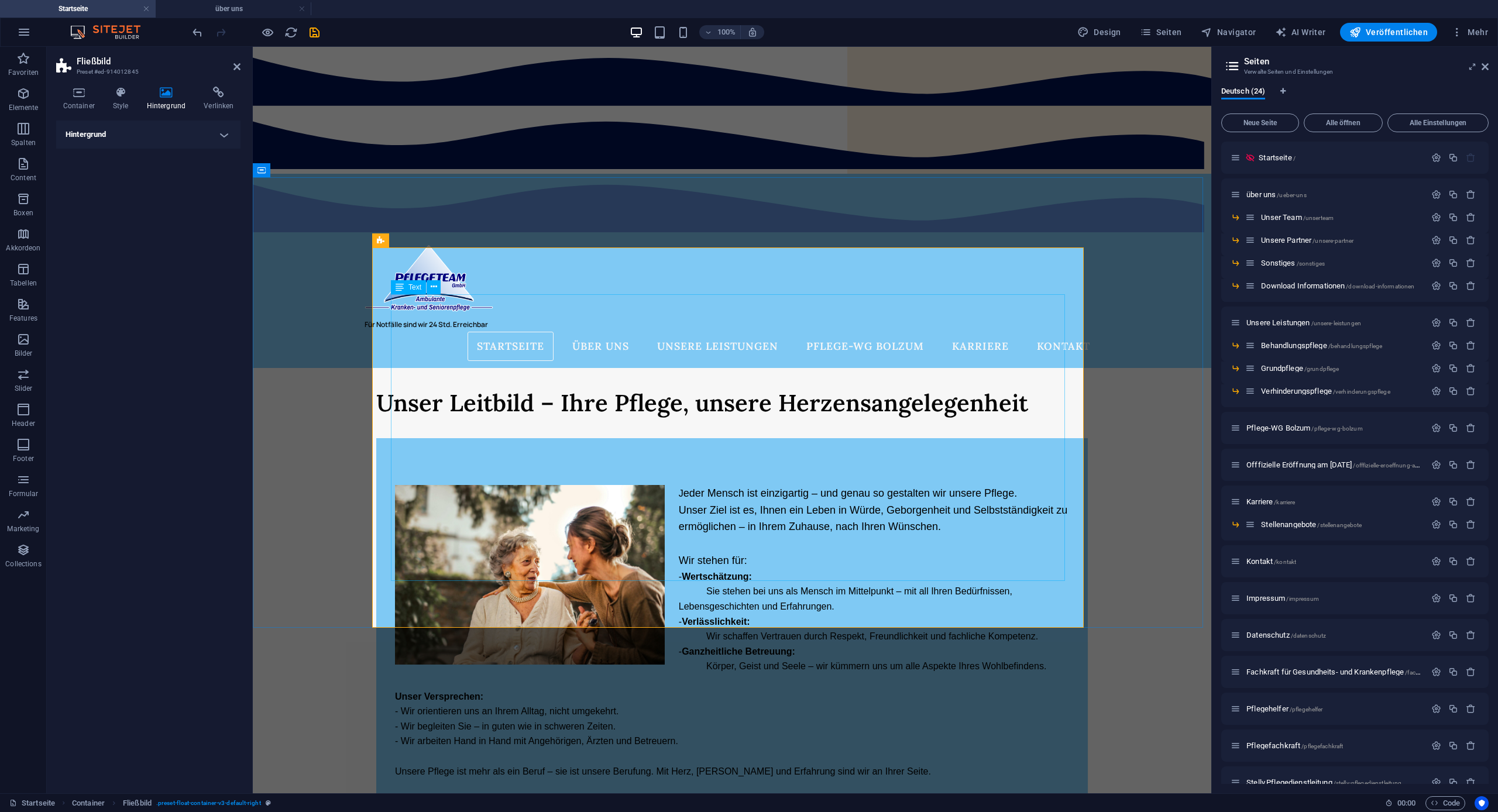
click at [677, 485] on div "J eder Mensch ist einzigartig – und genau so gestalten wir unsere Pflege. Unser…" at bounding box center [731, 632] width 674 height 293
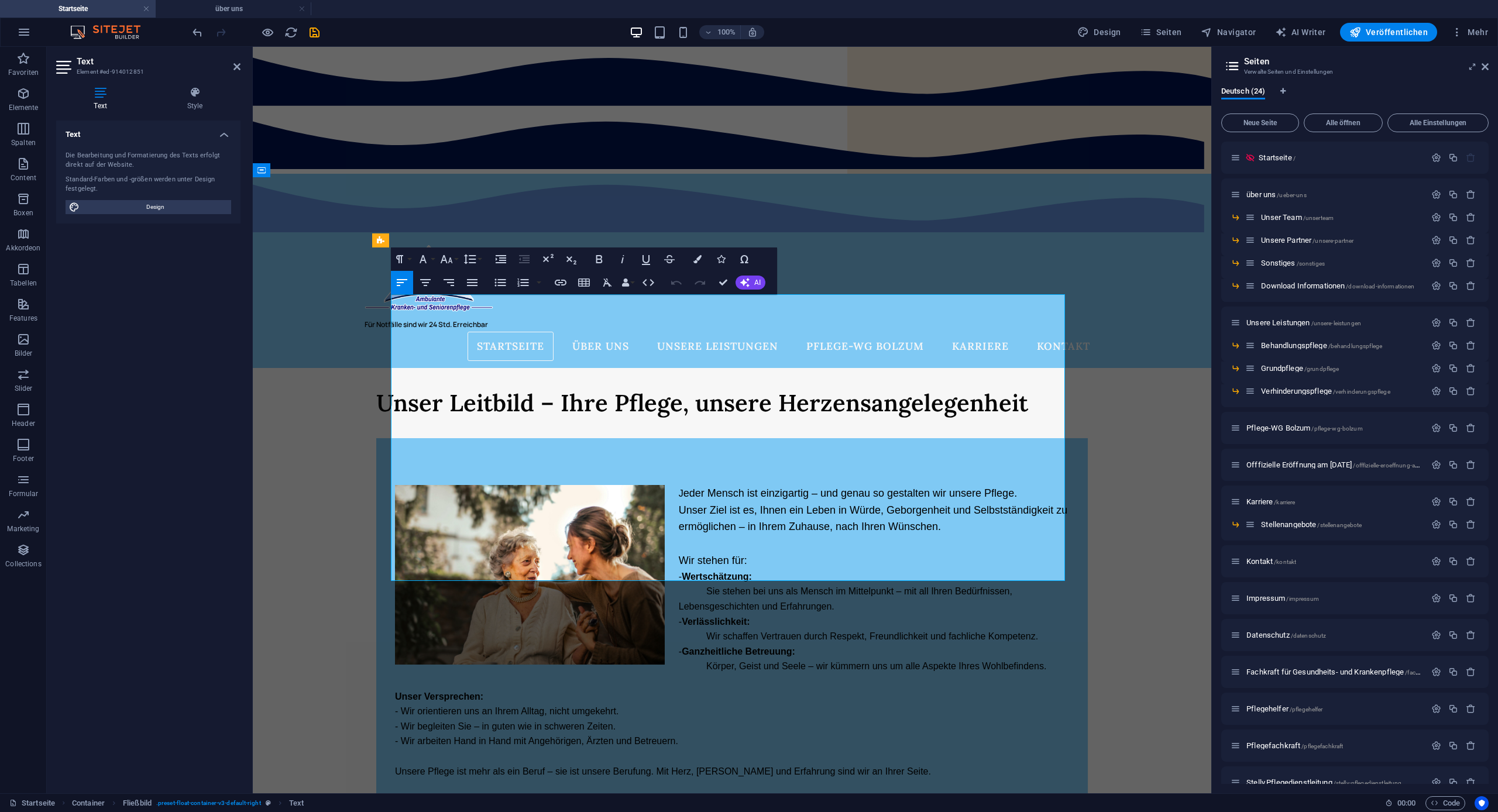
drag, startPoint x: 676, startPoint y: 303, endPoint x: 1049, endPoint y: 474, distance: 410.3
click at [1049, 485] on div "J eder Mensch ist einzigartig – und genau so gestalten wir unsere Pflege. Unser…" at bounding box center [731, 632] width 674 height 293
click at [340, 368] on div "Unser Leitbild – Ihre Pflege, unsere Herzensangelegenheit J eder Mensch ist ein…" at bounding box center [732, 596] width 958 height 457
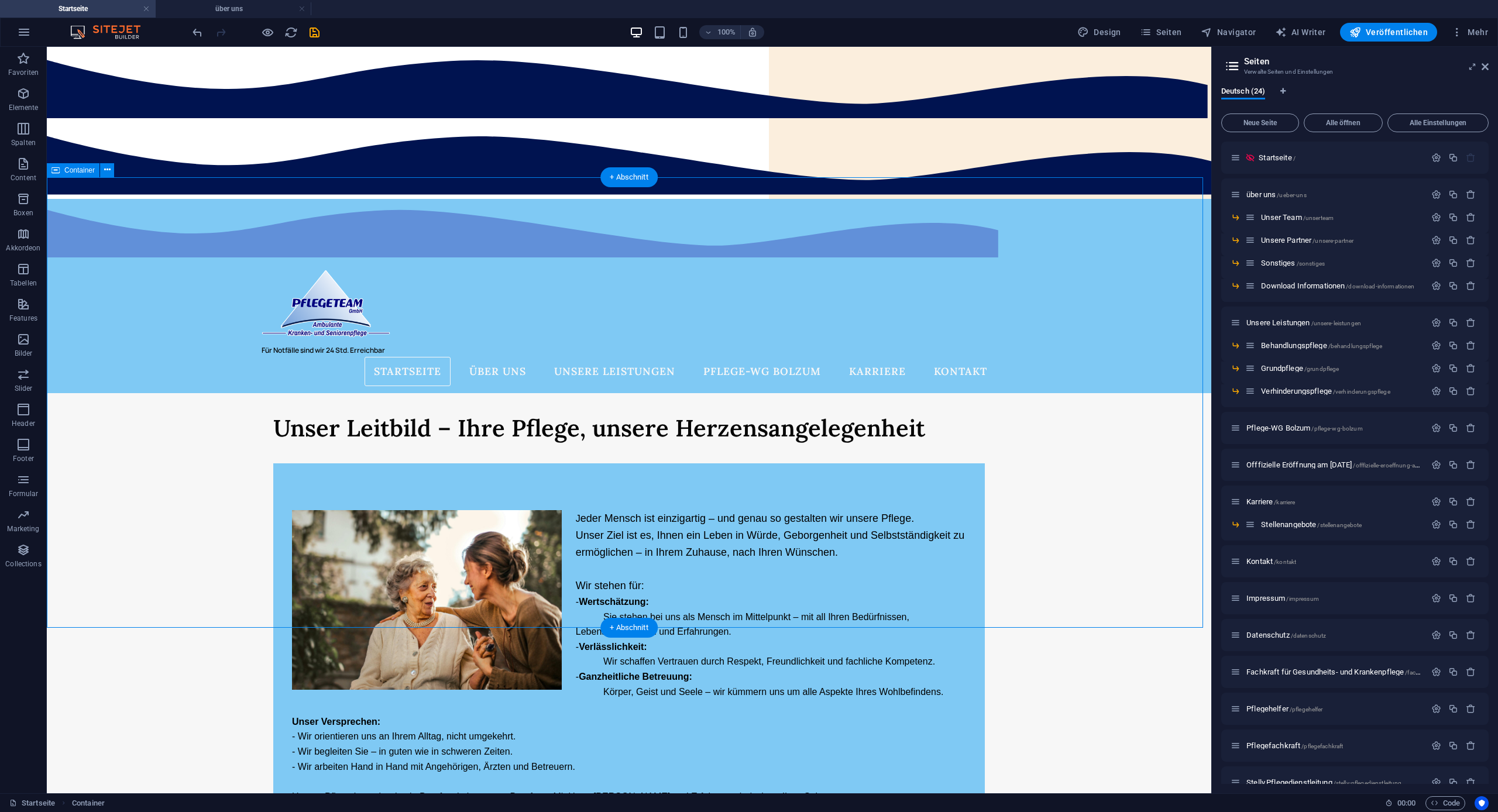
click at [249, 393] on div "Unser Leitbild – Ihre Pflege, unsere Herzensangelegenheit J eder Mensch ist ein…" at bounding box center [629, 621] width 1165 height 457
click at [286, 463] on div "J eder Mensch ist einzigartig – und genau so gestalten wir unsere Pflege. Unser…" at bounding box center [628, 656] width 711 height 387
click at [298, 463] on div "J eder Mensch ist einzigartig – und genau so gestalten wir unsere Pflege. Unser…" at bounding box center [628, 656] width 711 height 387
click at [323, 242] on icon at bounding box center [324, 240] width 6 height 12
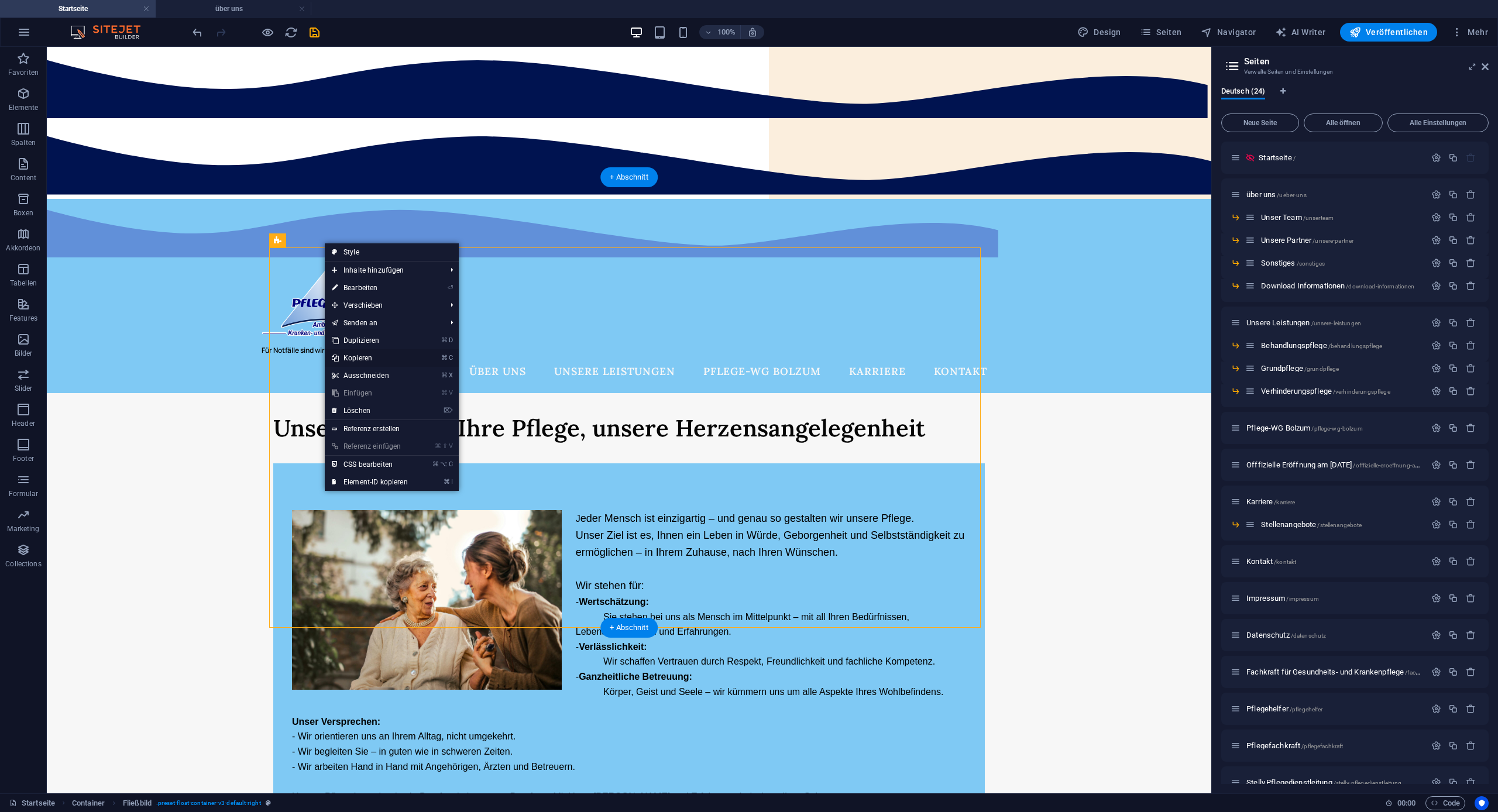
click at [370, 358] on link "⌘ C Kopieren" at bounding box center [369, 358] width 90 height 18
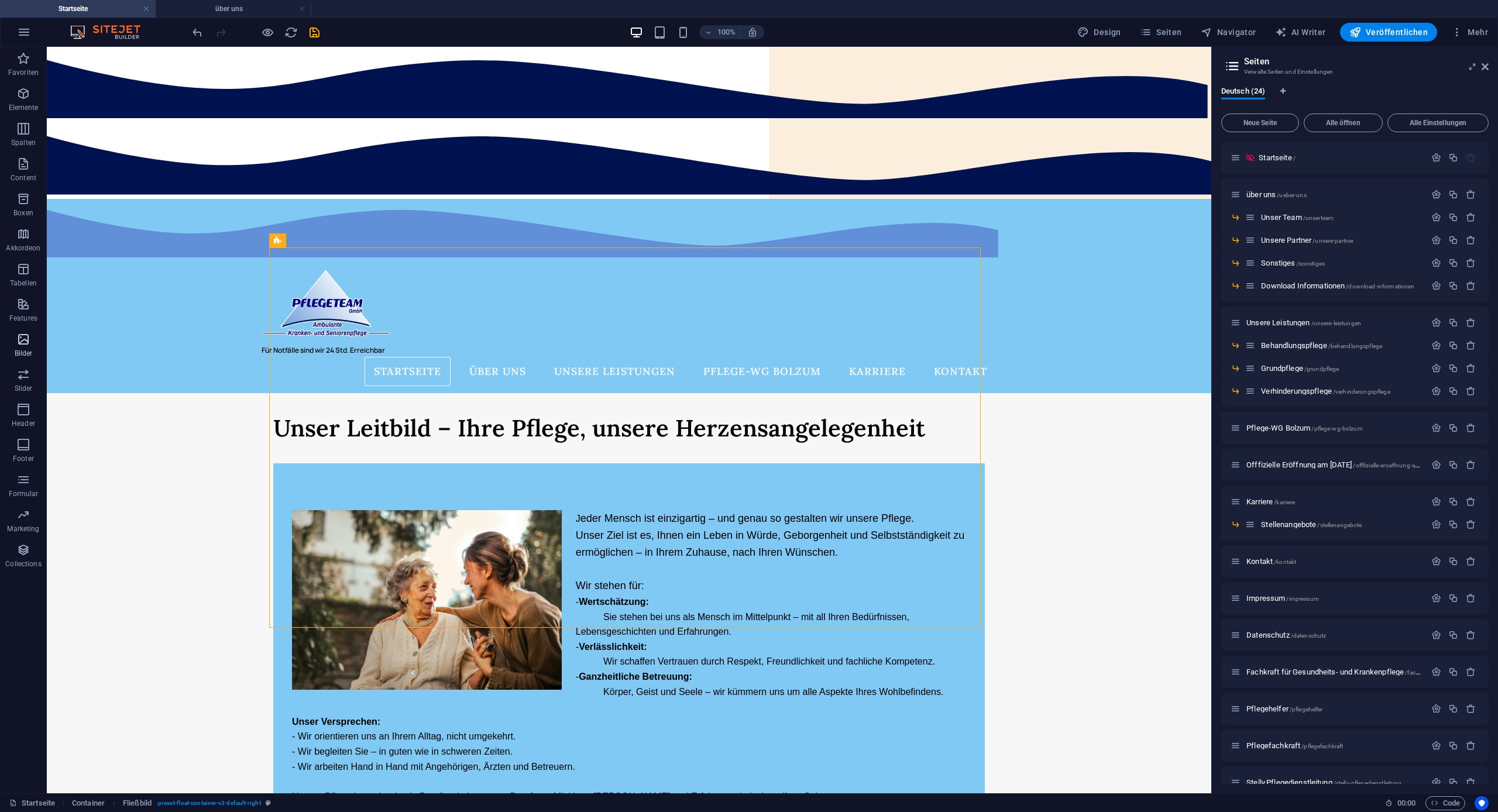
click at [279, 243] on icon at bounding box center [278, 240] width 8 height 14
click at [325, 242] on icon at bounding box center [324, 240] width 6 height 12
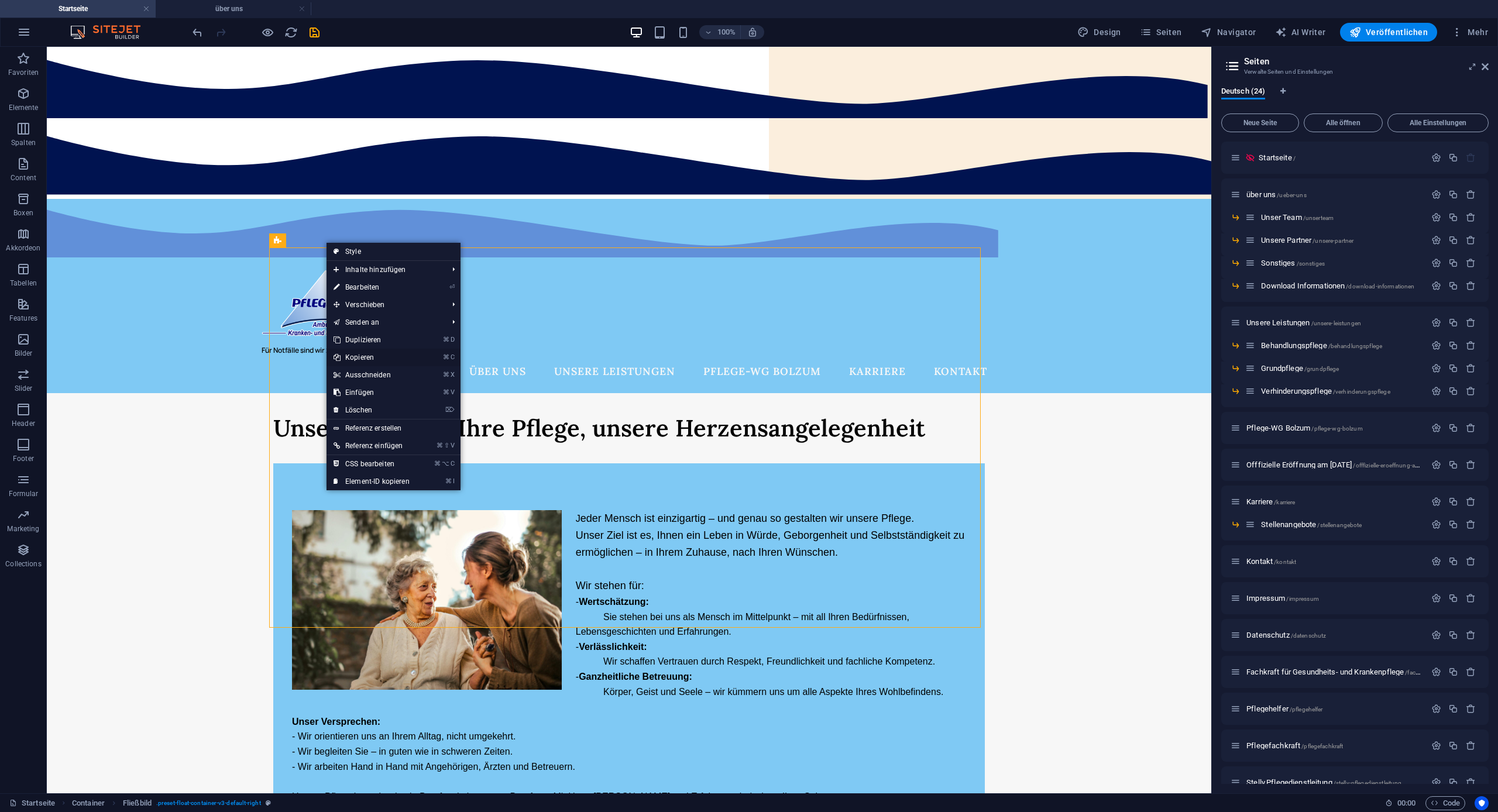
click at [365, 359] on link "⌘ C Kopieren" at bounding box center [371, 357] width 90 height 18
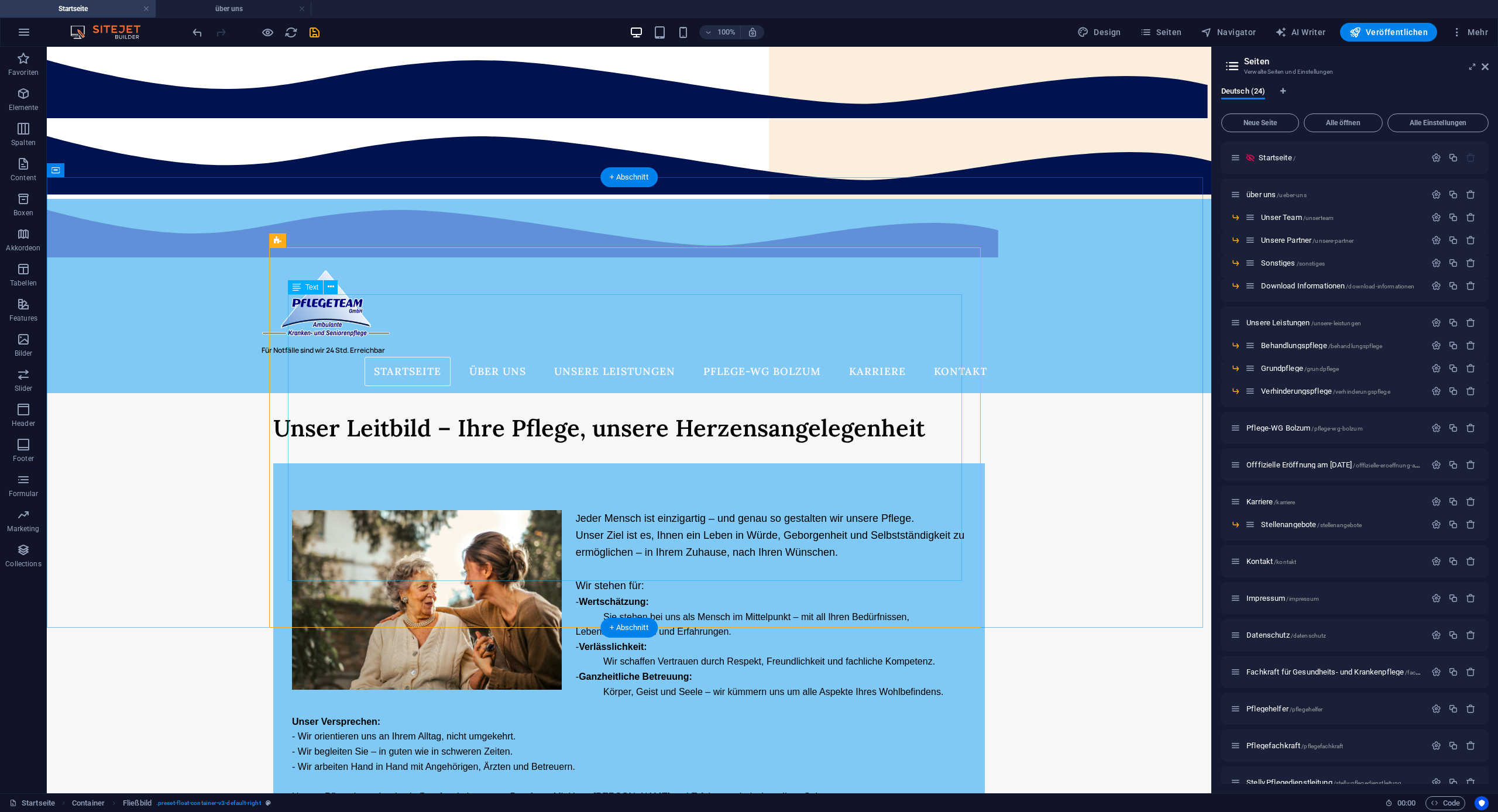
click at [292, 510] on div "J eder Mensch ist einzigartig – und genau so gestalten wir unsere Pflege. Unser…" at bounding box center [628, 656] width 674 height 293
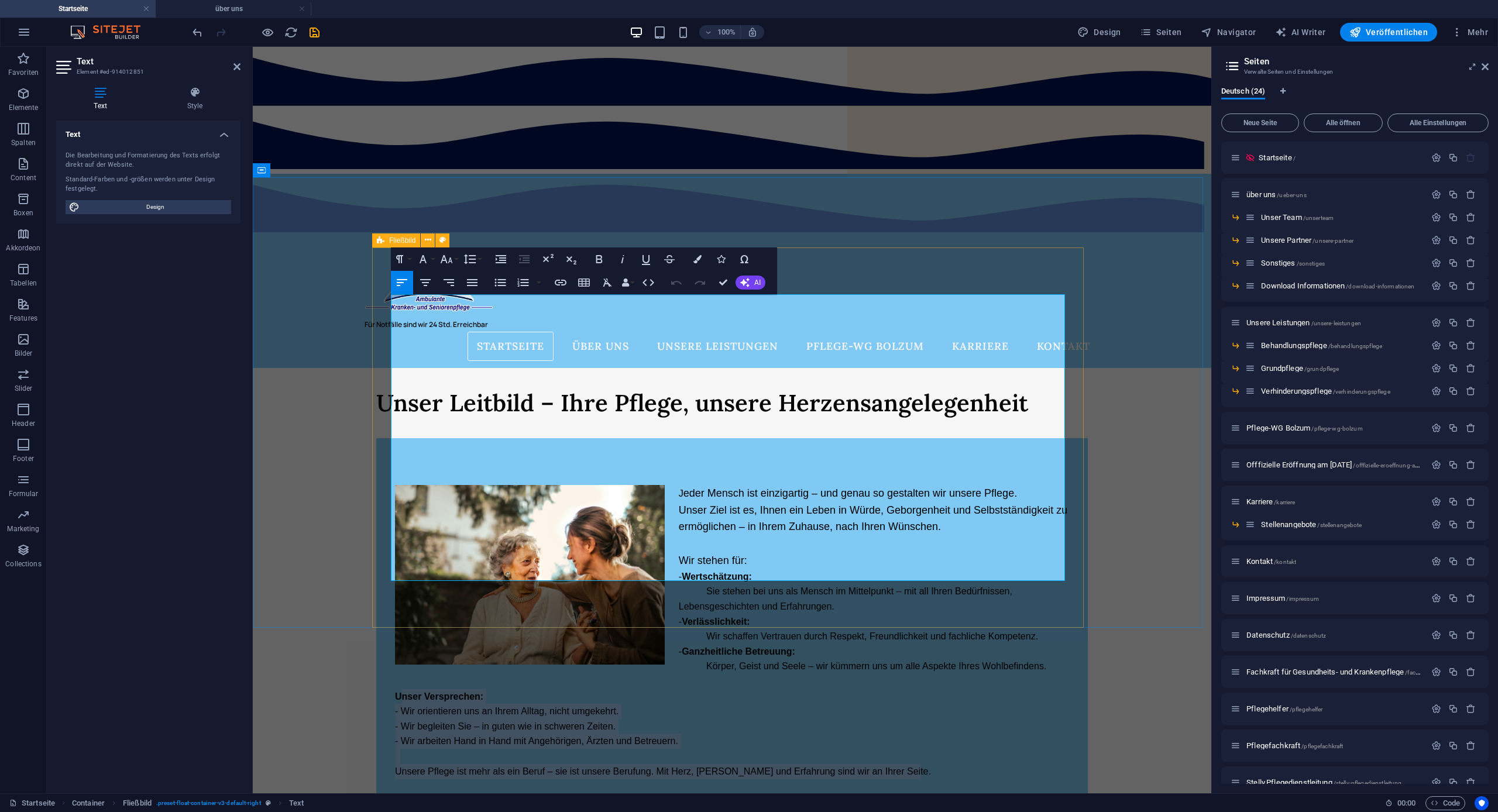
drag, startPoint x: 394, startPoint y: 501, endPoint x: 904, endPoint y: 584, distance: 516.7
click at [904, 584] on div "J eder Mensch ist einzigartig – und genau so gestalten wir unsere Pflege. Unser…" at bounding box center [731, 632] width 711 height 387
copy div "nser Versprechen: - Wir orientieren uns an Ihrem Alltag, nicht umgekehrt. - Wir…"
